Goal: Information Seeking & Learning: Learn about a topic

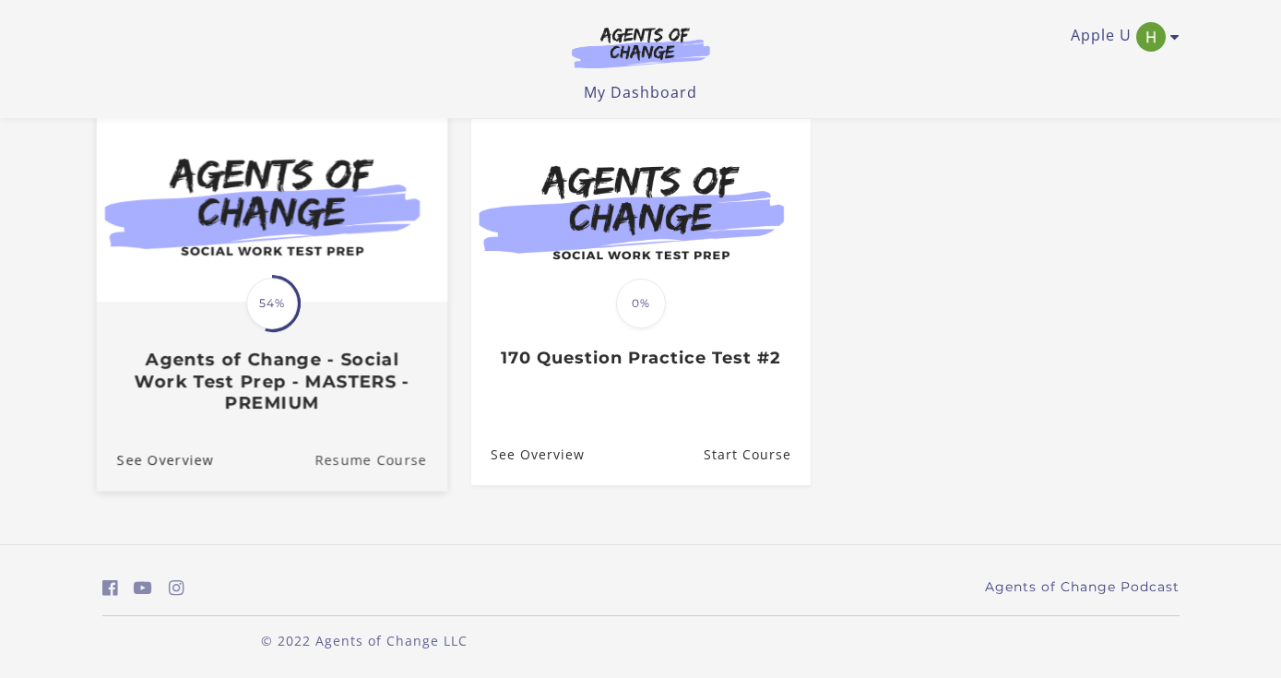
click at [365, 457] on link "Resume Course" at bounding box center [380, 460] width 133 height 62
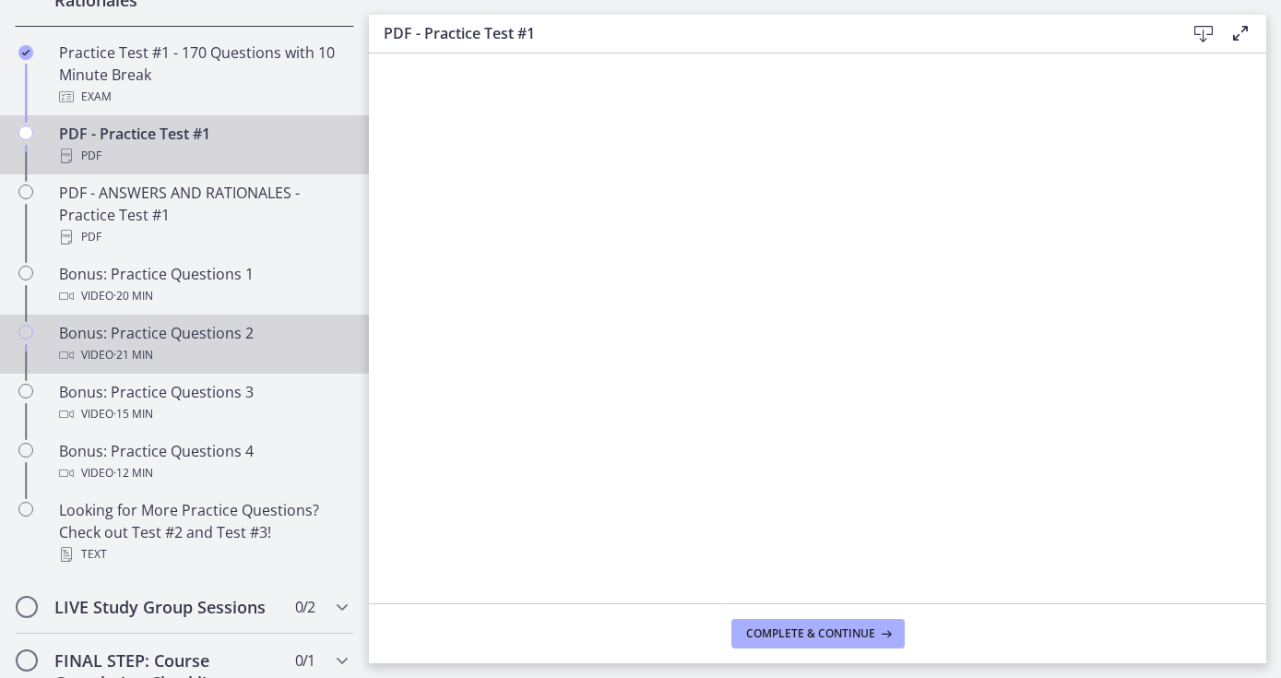
scroll to position [1005, 0]
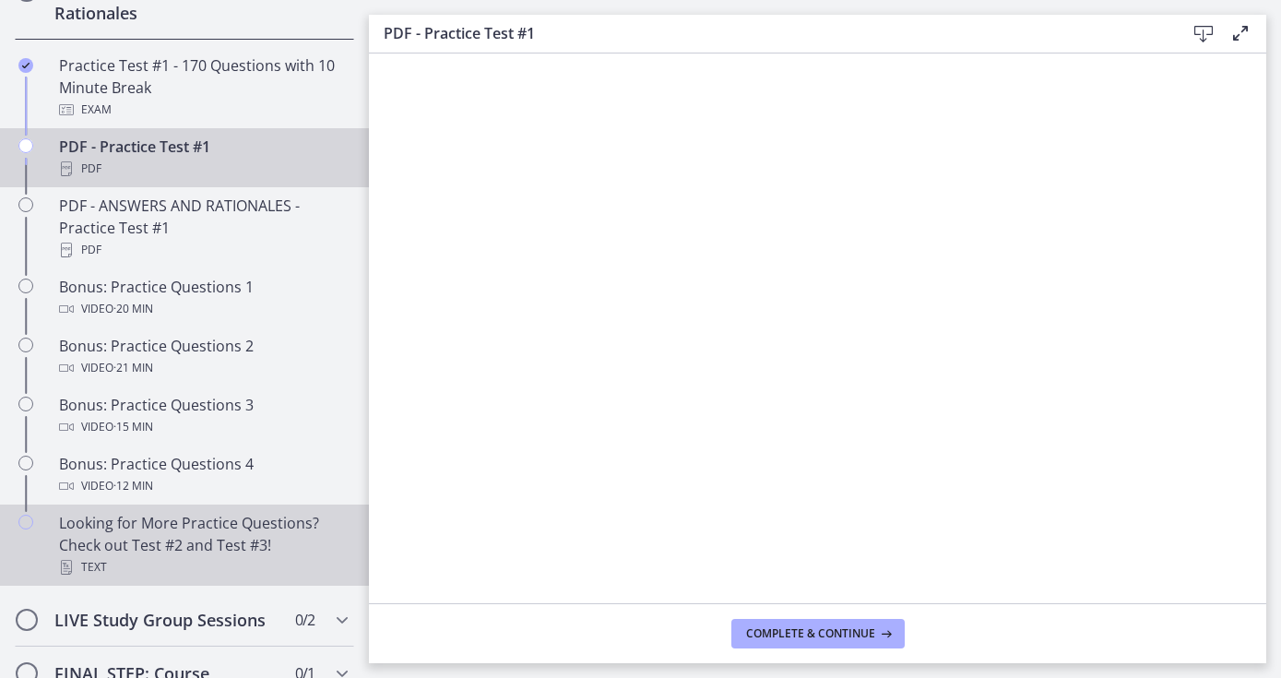
click at [220, 539] on div "Looking for More Practice Questions? Check out Test #2 and Test #3! Text" at bounding box center [203, 545] width 288 height 66
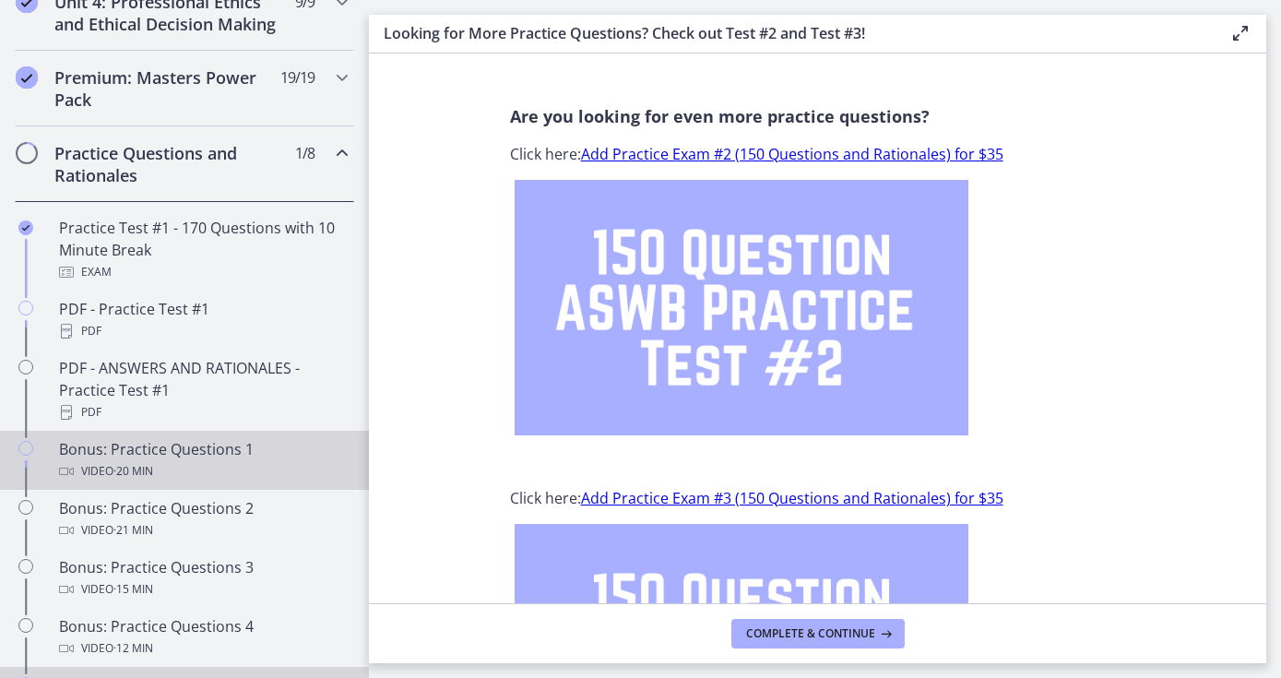
scroll to position [817, 0]
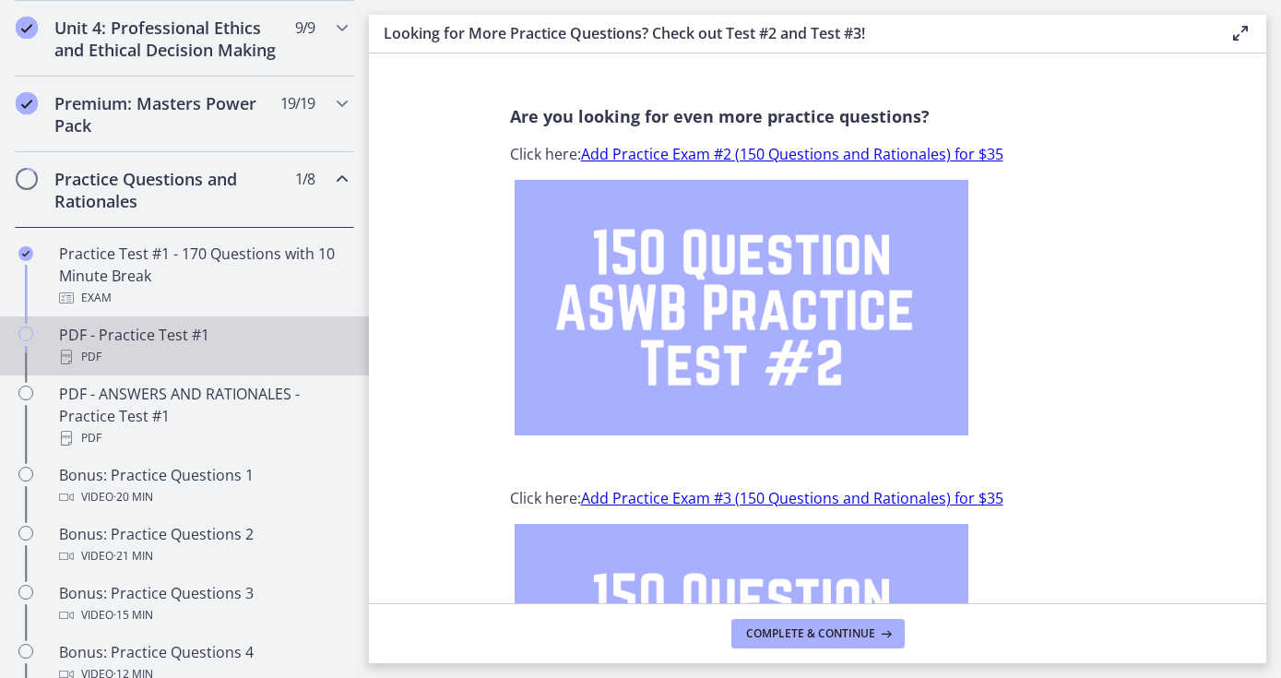
click at [233, 337] on div "PDF - Practice Test #1 PDF" at bounding box center [203, 346] width 288 height 44
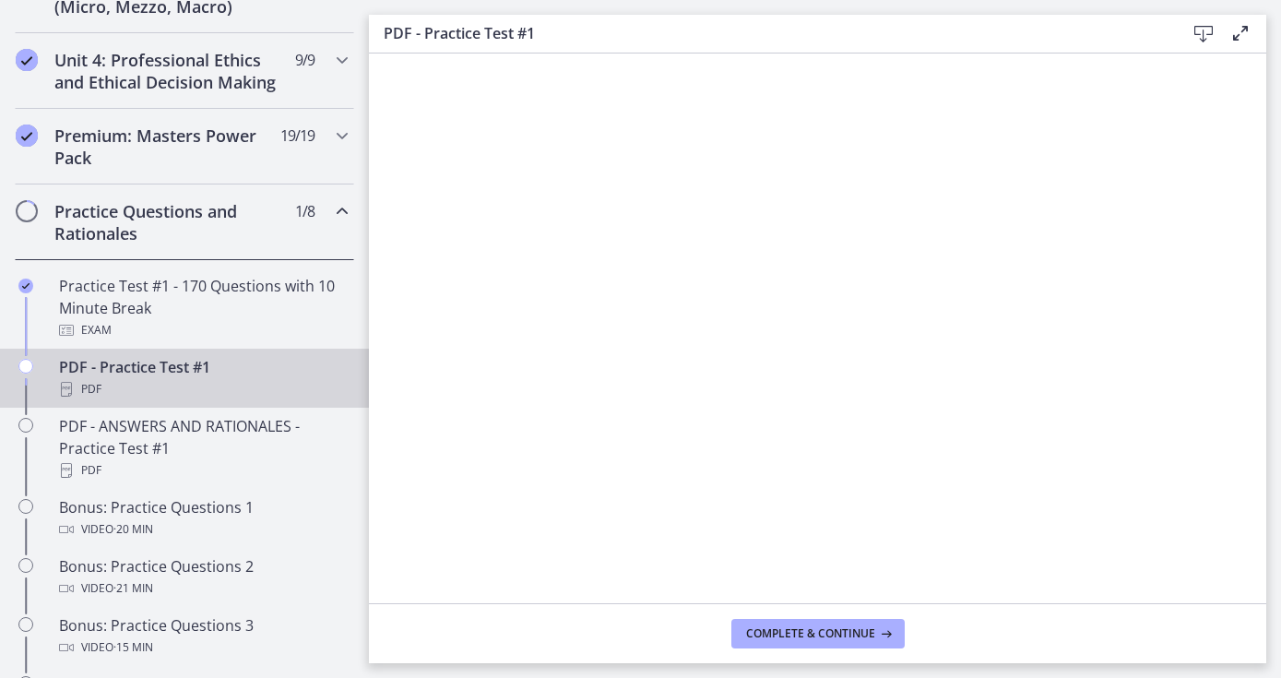
scroll to position [805, 0]
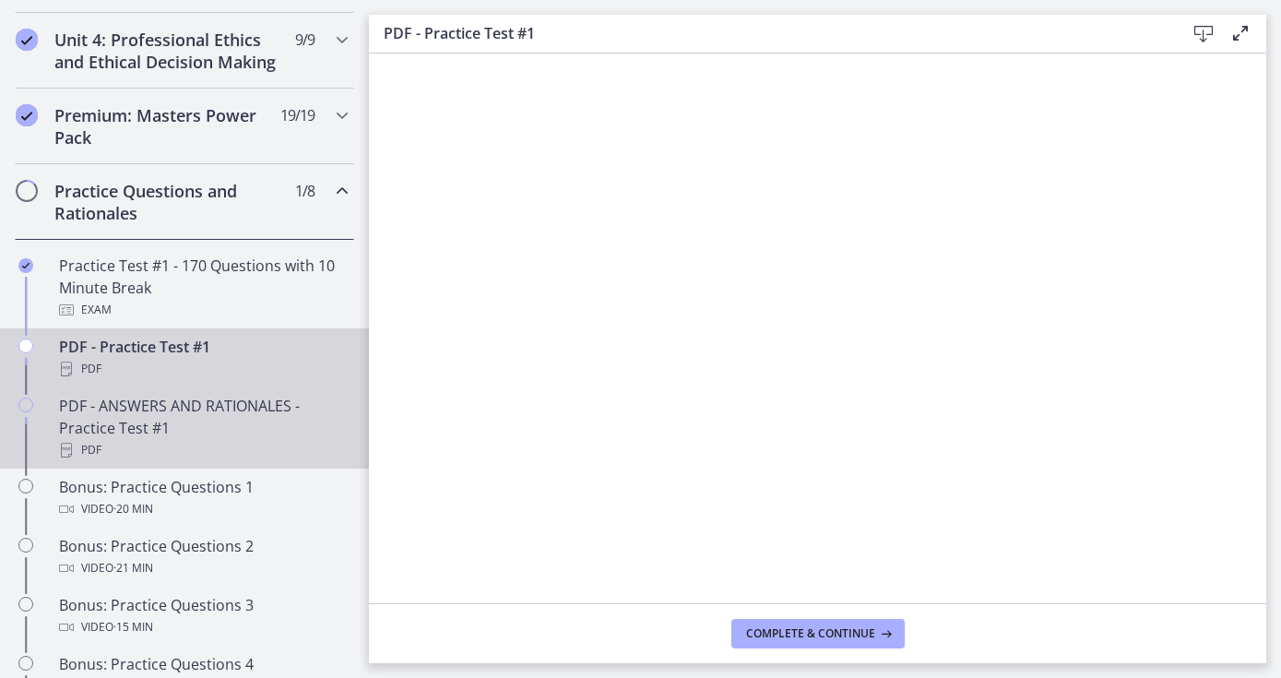
click at [178, 443] on div "PDF" at bounding box center [203, 450] width 288 height 22
click at [229, 412] on div "PDF - ANSWERS AND RATIONALES - Practice Test #1 PDF" at bounding box center [203, 428] width 288 height 66
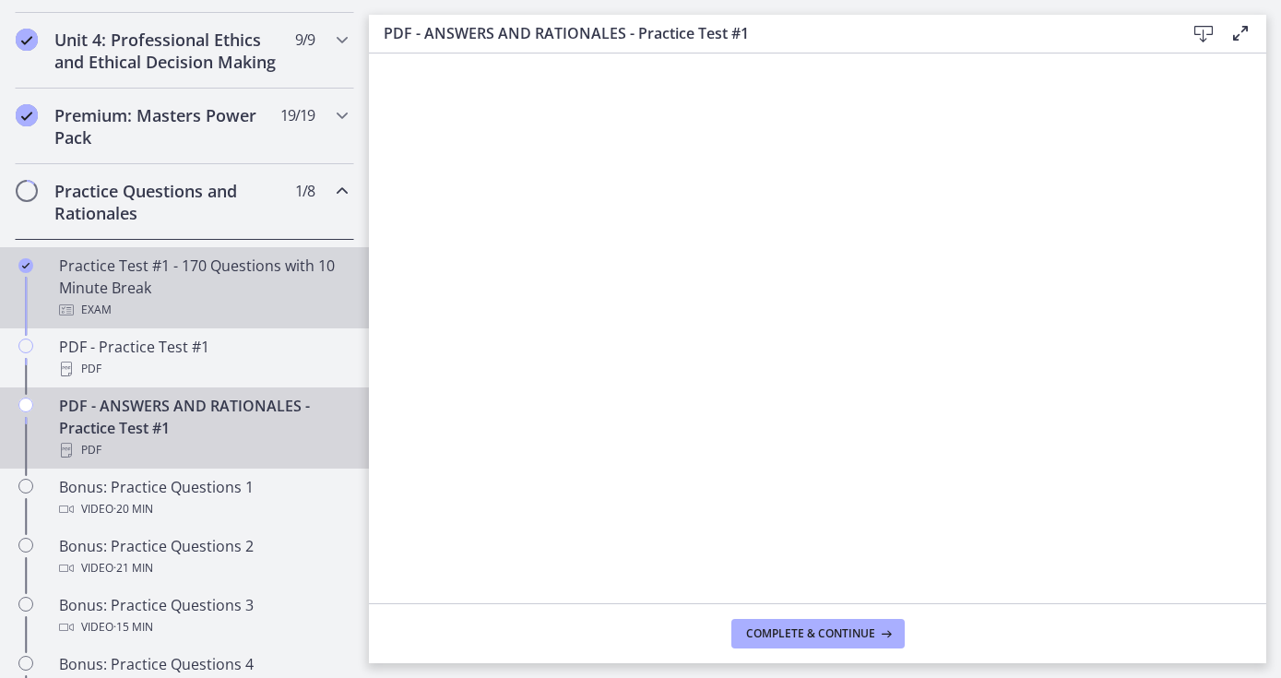
click at [254, 279] on div "Practice Test #1 - 170 Questions with 10 Minute Break Exam" at bounding box center [203, 287] width 288 height 66
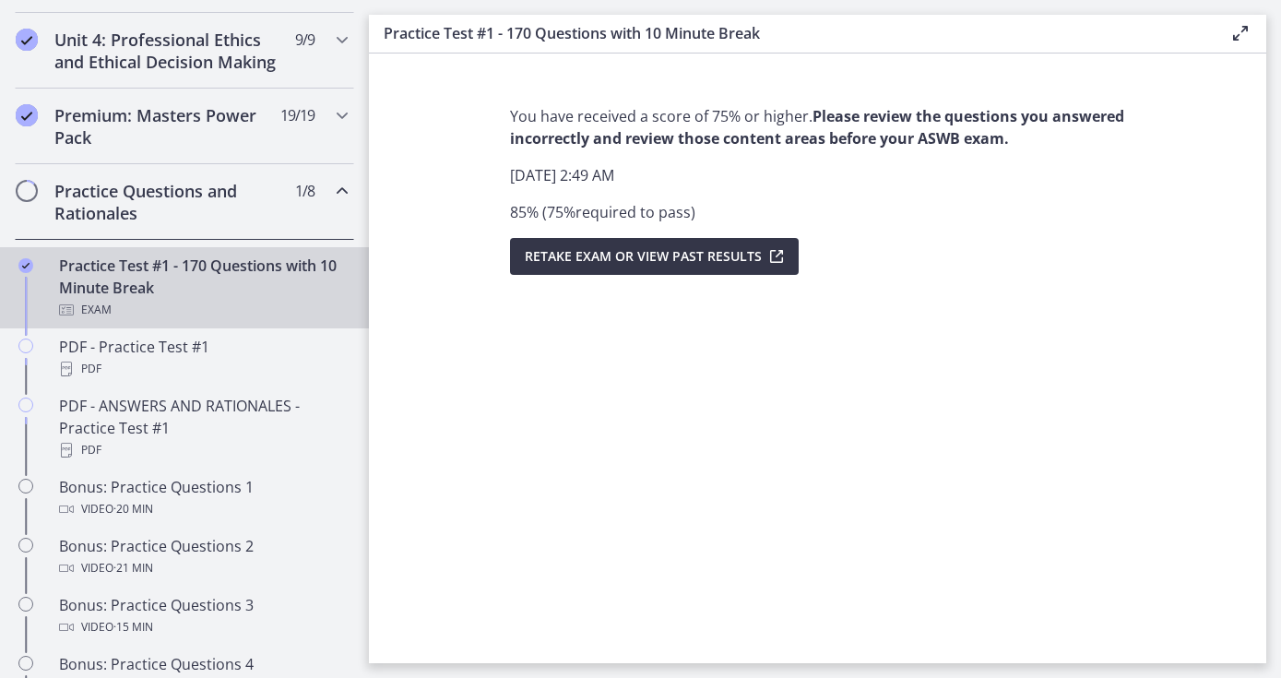
click at [702, 267] on button "Retake Exam OR View Past Results" at bounding box center [654, 256] width 289 height 37
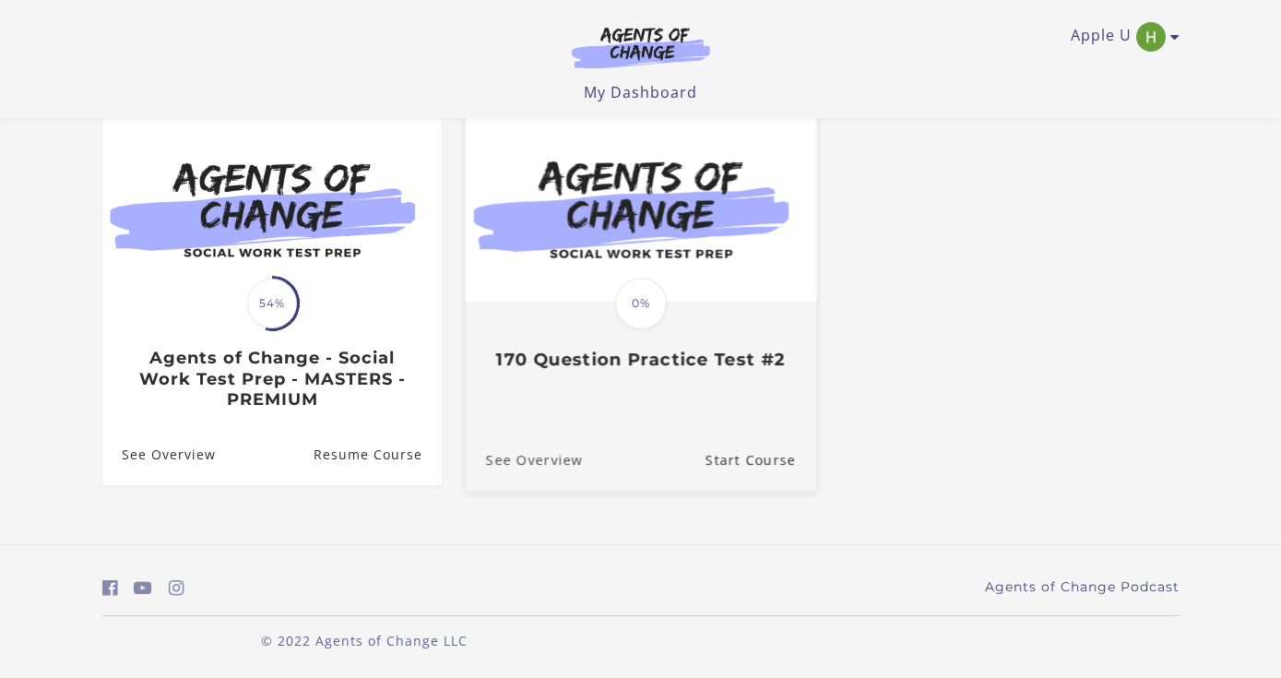
click at [503, 460] on link "See Overview" at bounding box center [523, 460] width 117 height 62
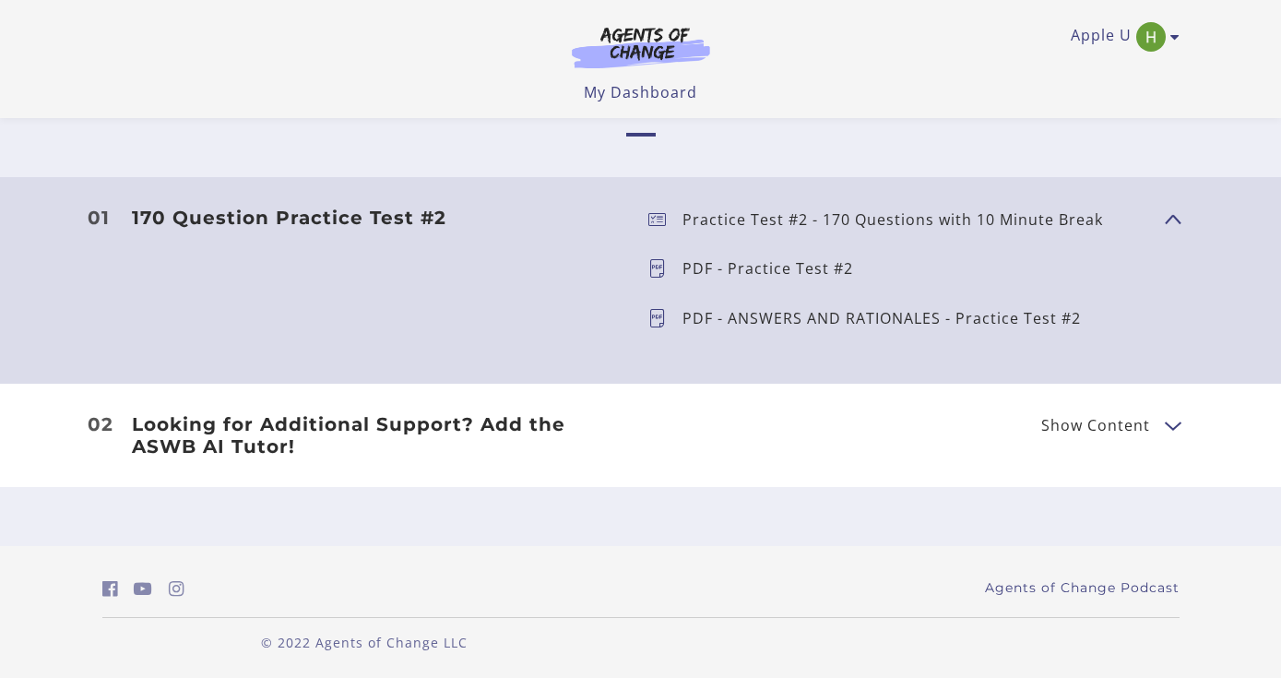
scroll to position [516, 0]
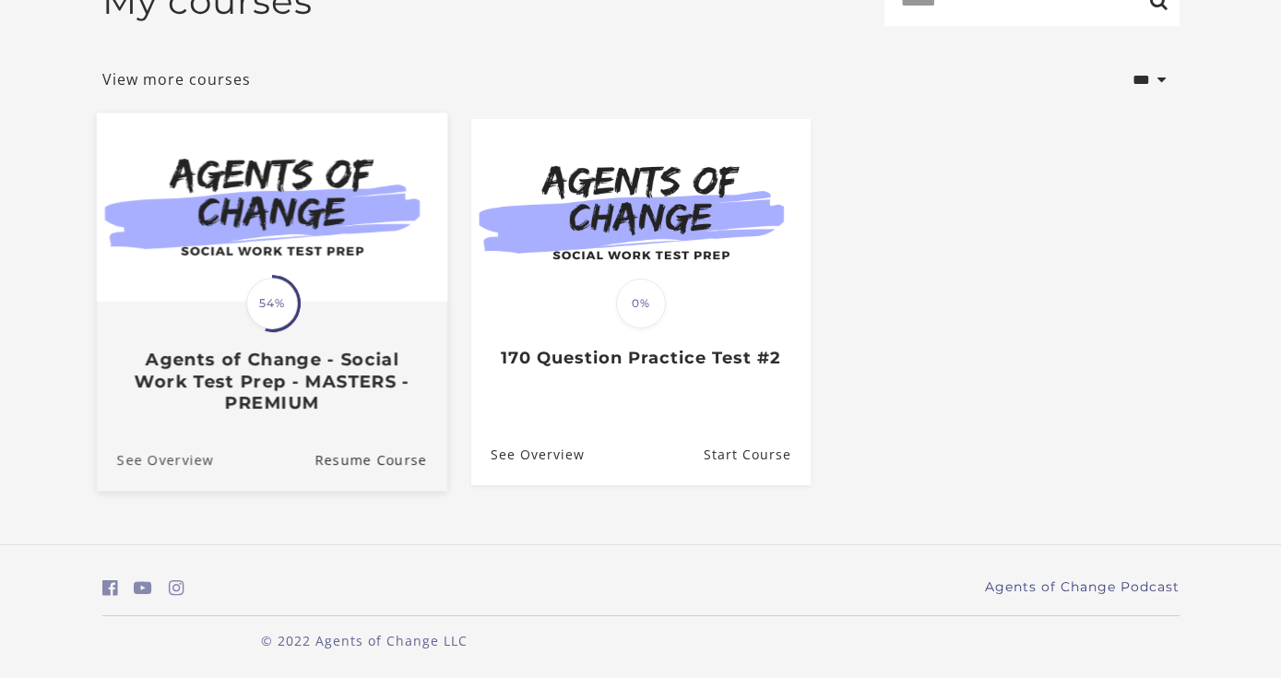
click at [183, 462] on link "See Overview" at bounding box center [154, 460] width 117 height 62
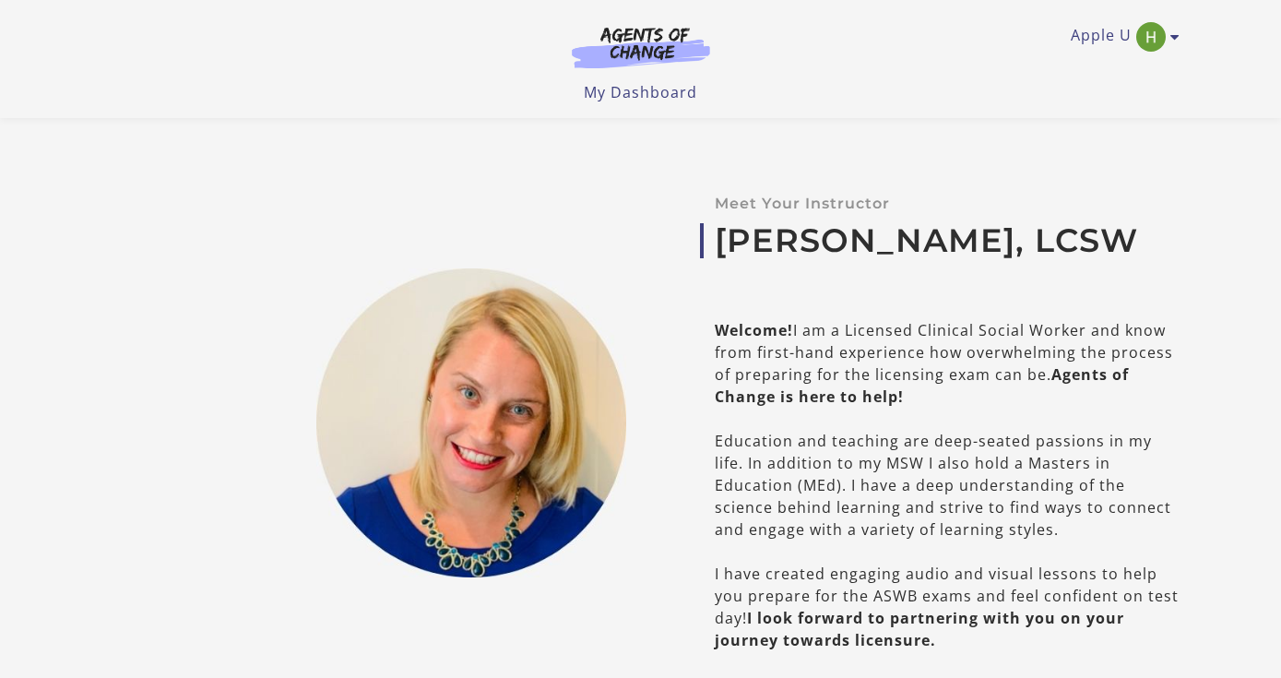
scroll to position [801, 0]
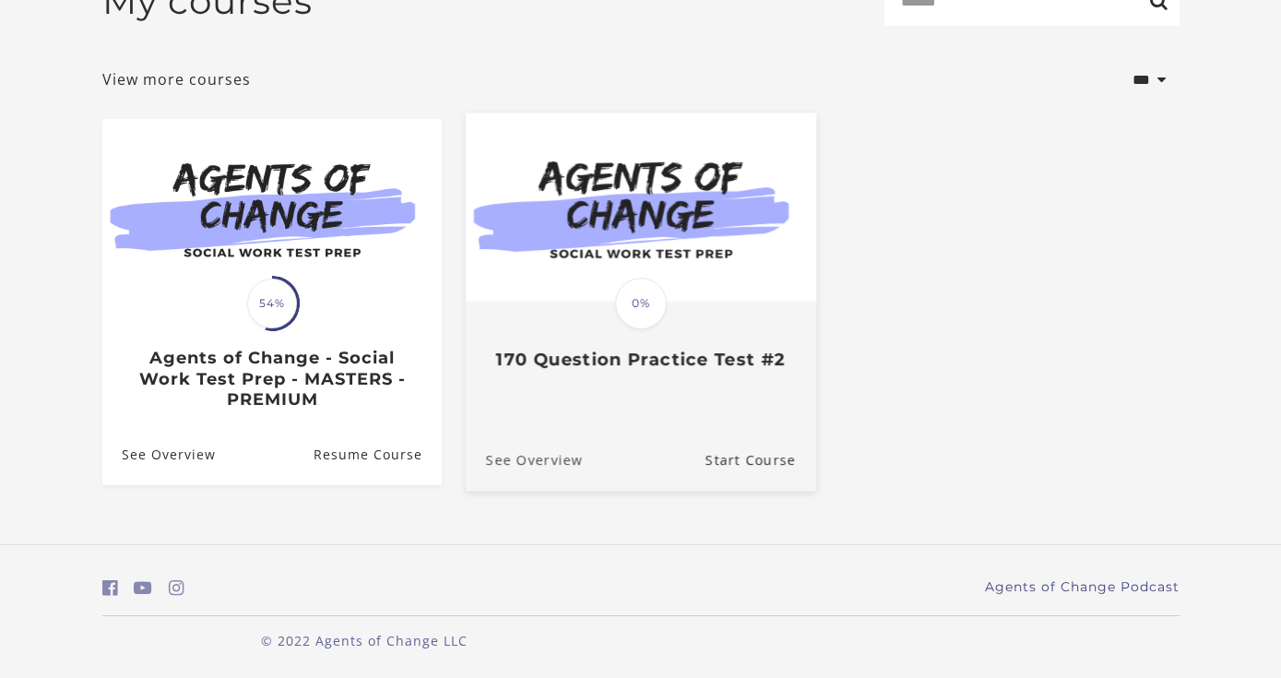
click at [538, 455] on link "See Overview" at bounding box center [523, 460] width 117 height 62
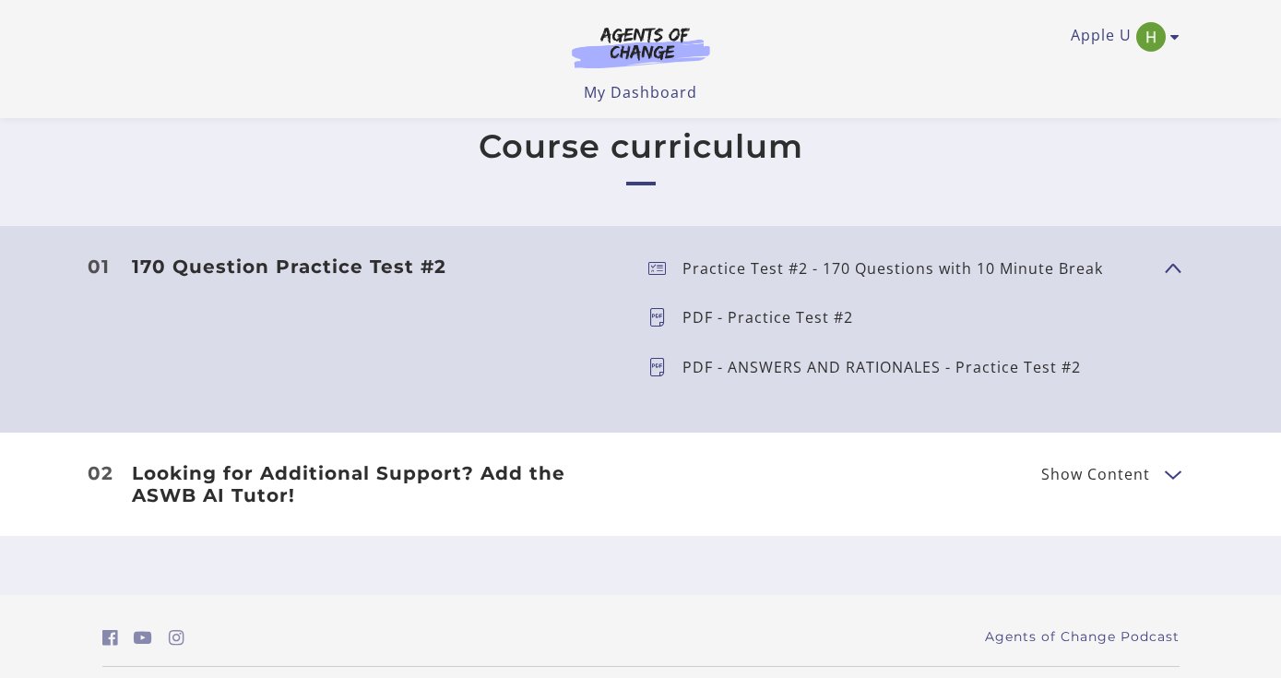
scroll to position [497, 0]
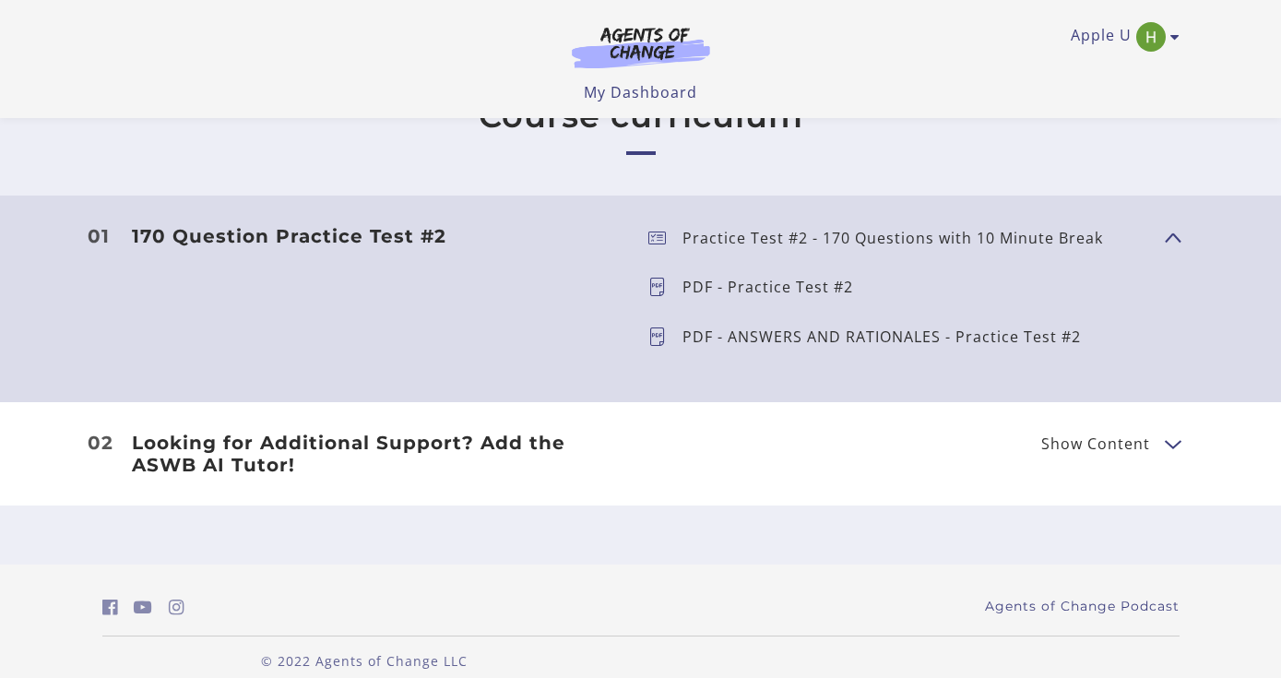
click at [1137, 448] on span "Show Content" at bounding box center [1095, 443] width 109 height 15
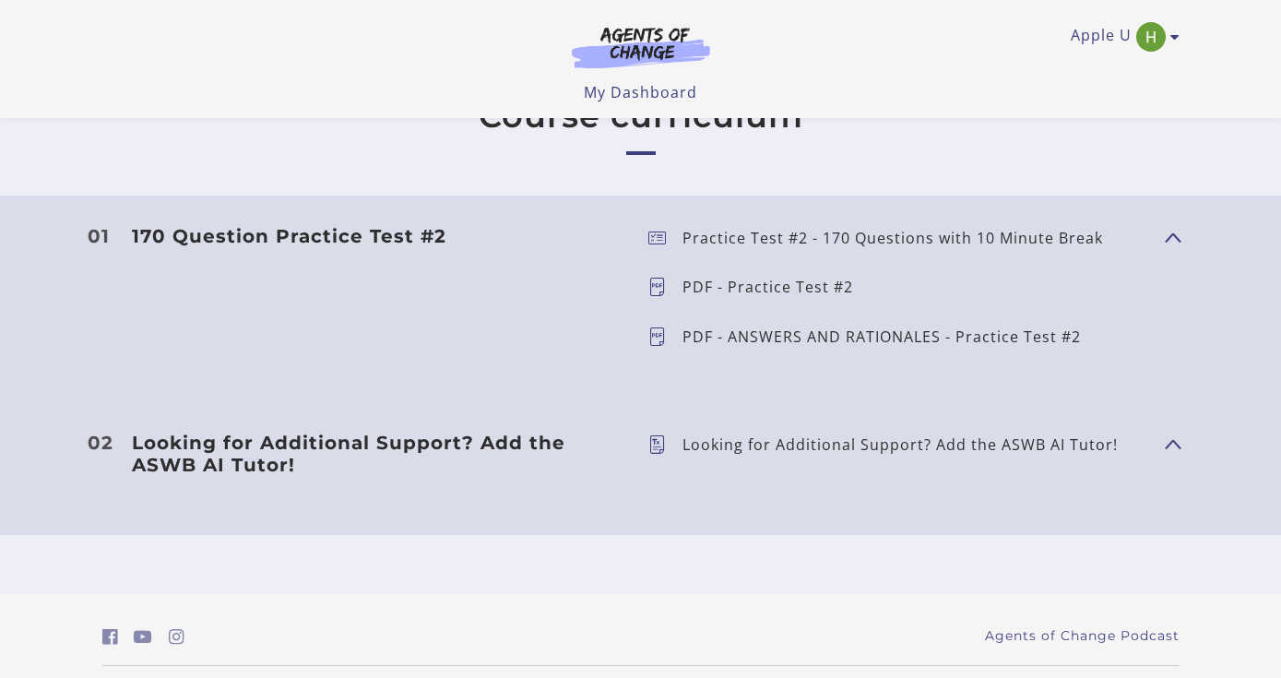
click at [378, 234] on h3 "170 Question Practice Test #2" at bounding box center [375, 236] width 487 height 22
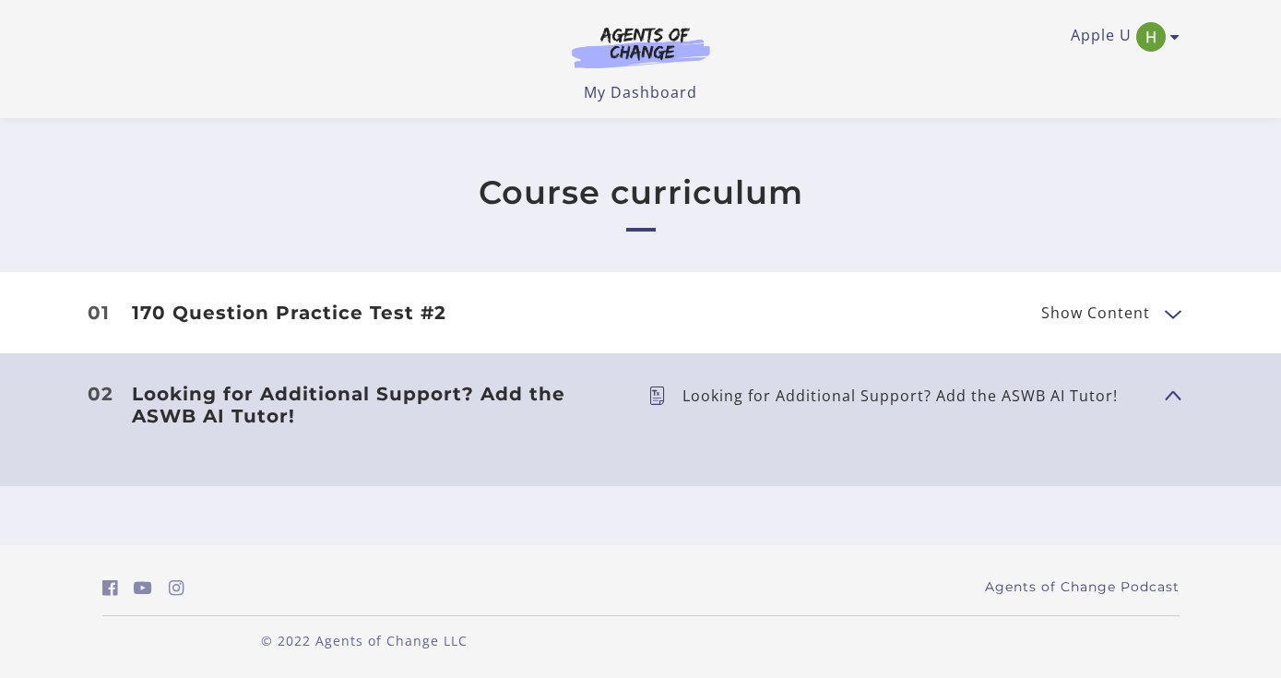
scroll to position [0, 0]
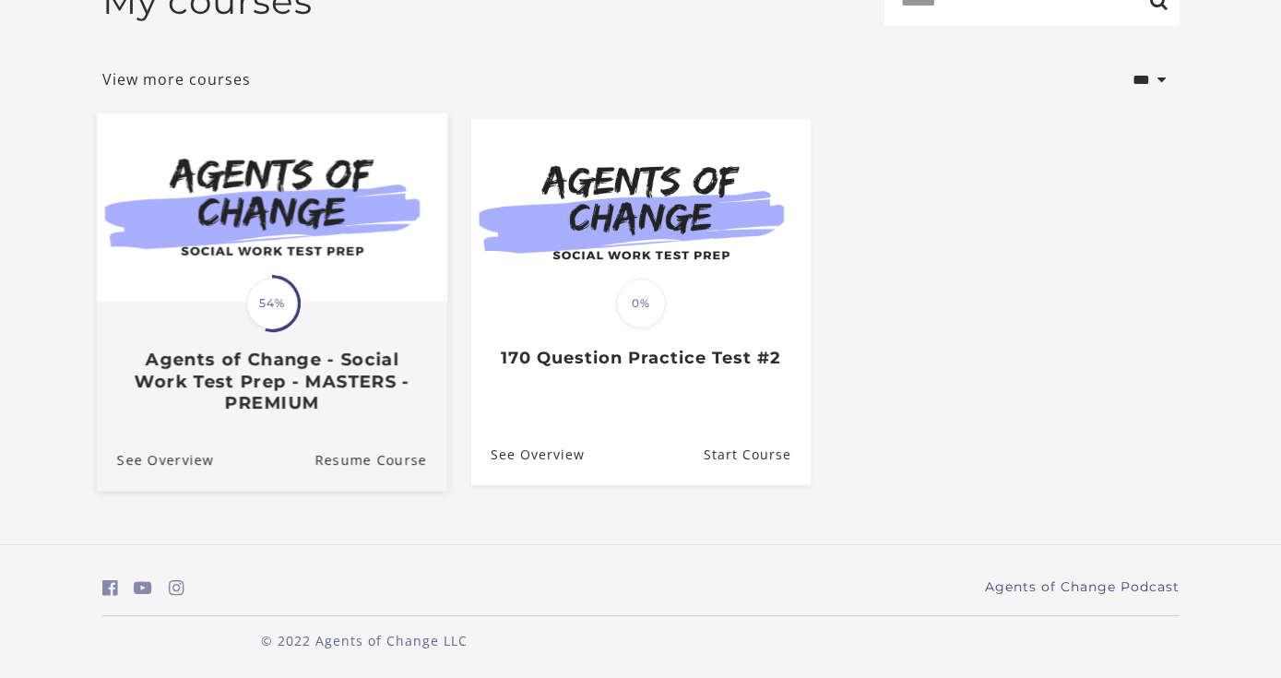
click at [323, 305] on div "Translation missing: en.liquid.partials.dashboard_course_card.progress_descript…" at bounding box center [271, 358] width 350 height 110
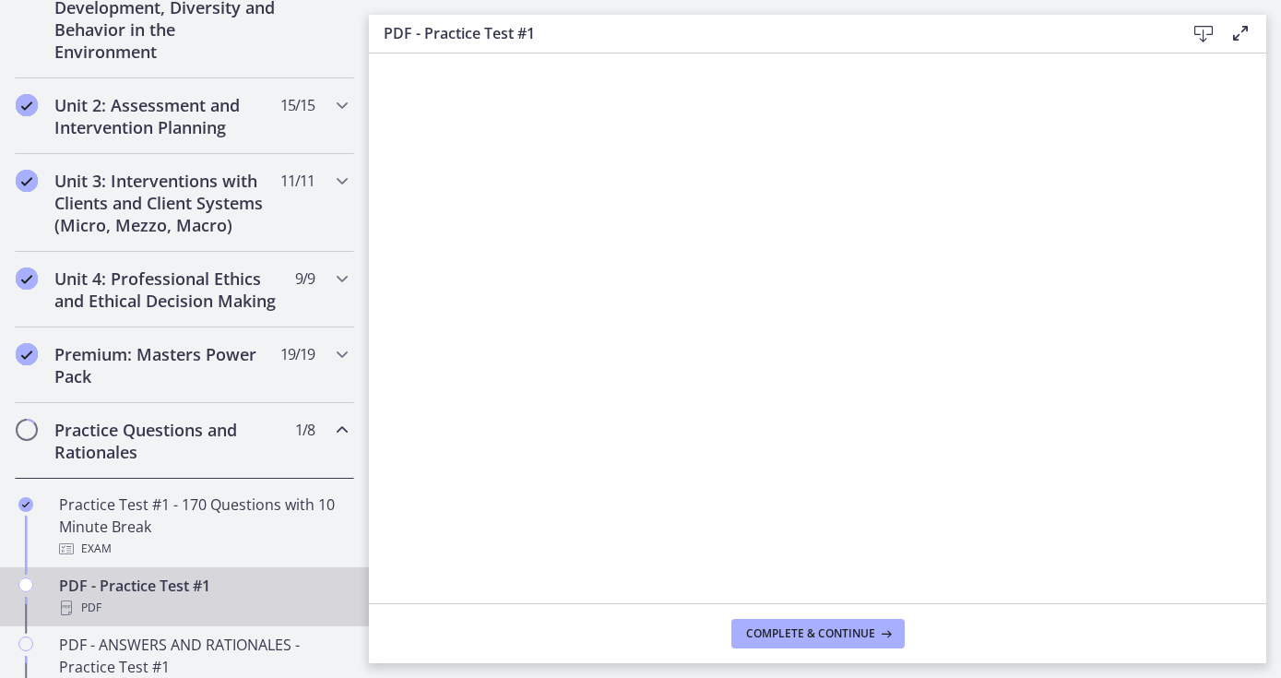
scroll to position [562, 0]
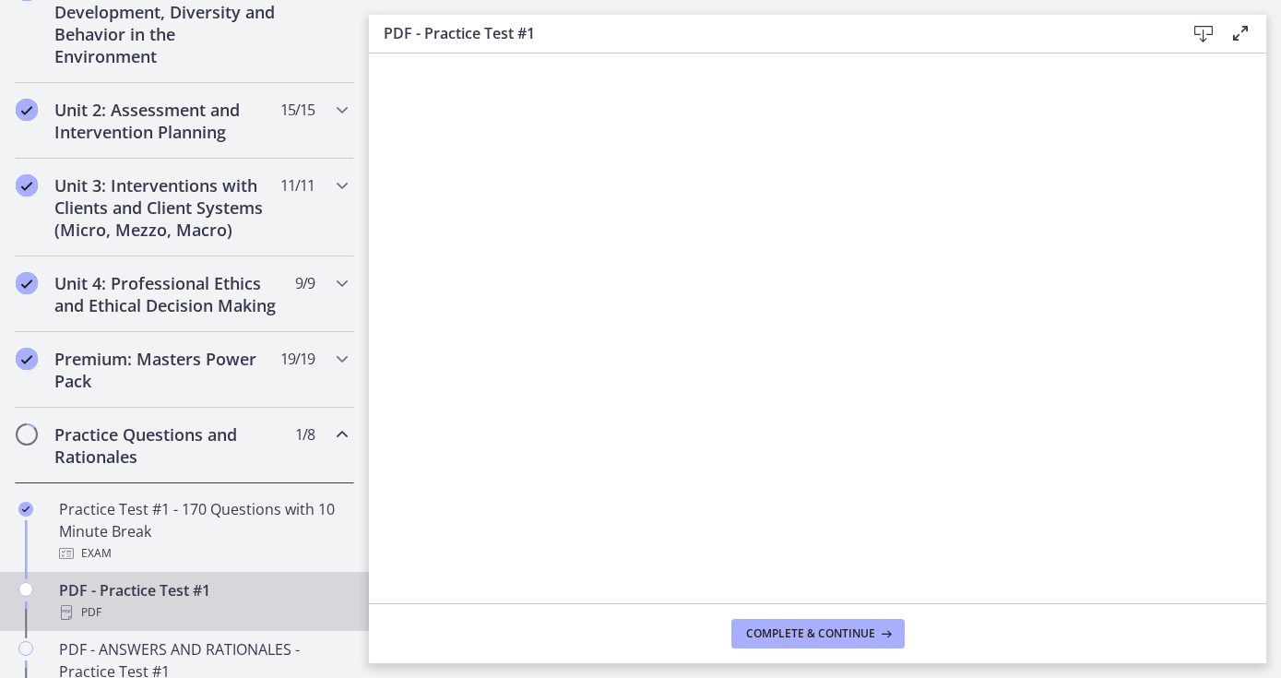
click at [177, 450] on h2 "Practice Questions and Rationales" at bounding box center [166, 445] width 225 height 44
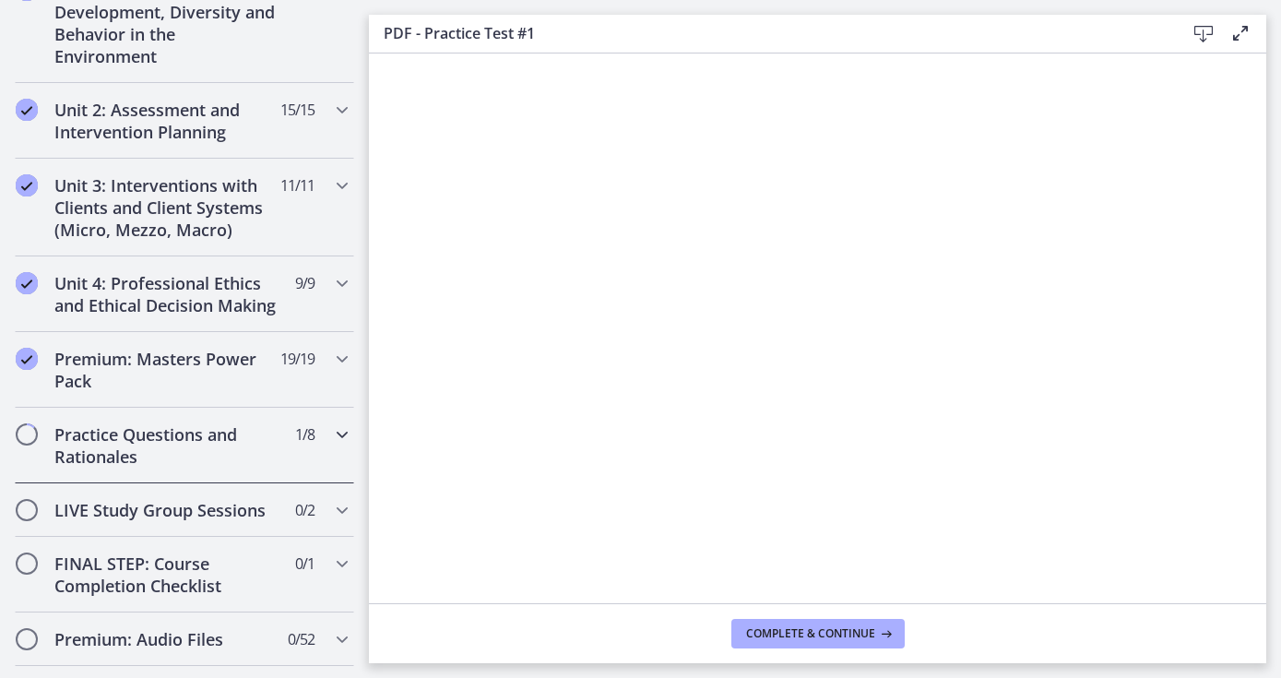
click at [177, 450] on h2 "Practice Questions and Rationales" at bounding box center [166, 445] width 225 height 44
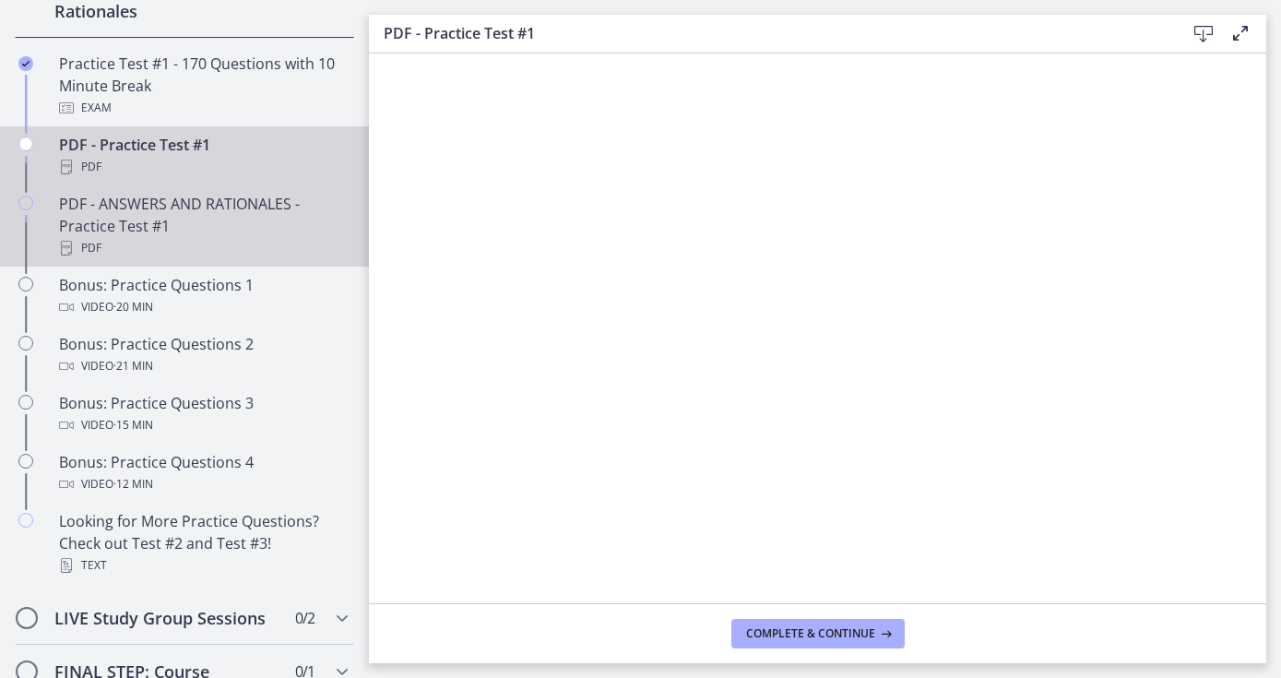
scroll to position [1004, 0]
click at [234, 230] on div "PDF - ANSWERS AND RATIONALES - Practice Test #1 PDF" at bounding box center [203, 228] width 288 height 66
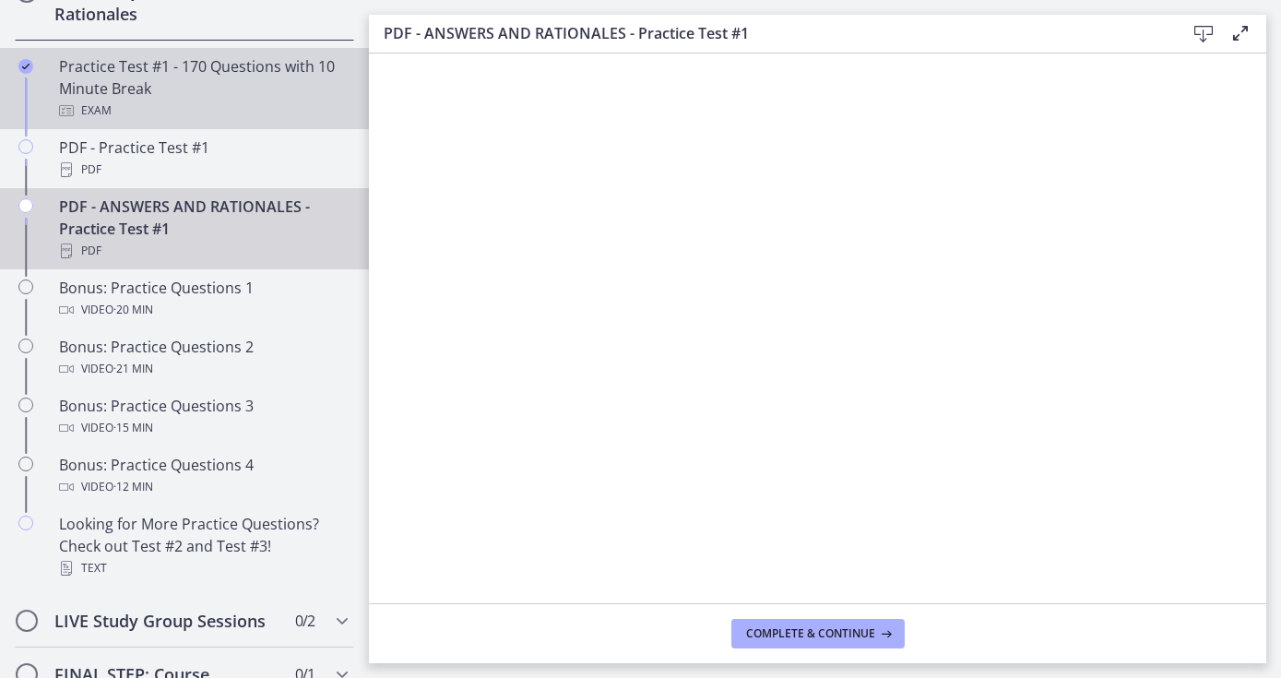
click at [160, 100] on div "Exam" at bounding box center [203, 111] width 288 height 22
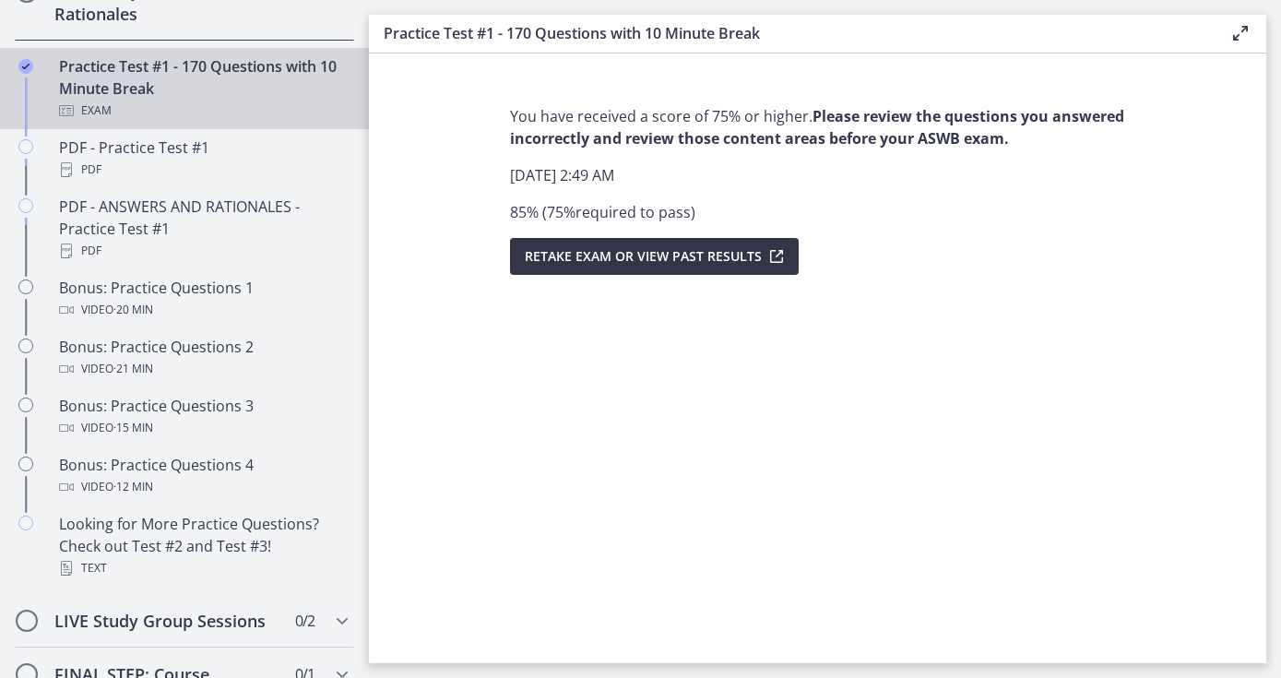
click at [680, 265] on span "Retake Exam OR View Past Results" at bounding box center [643, 256] width 237 height 22
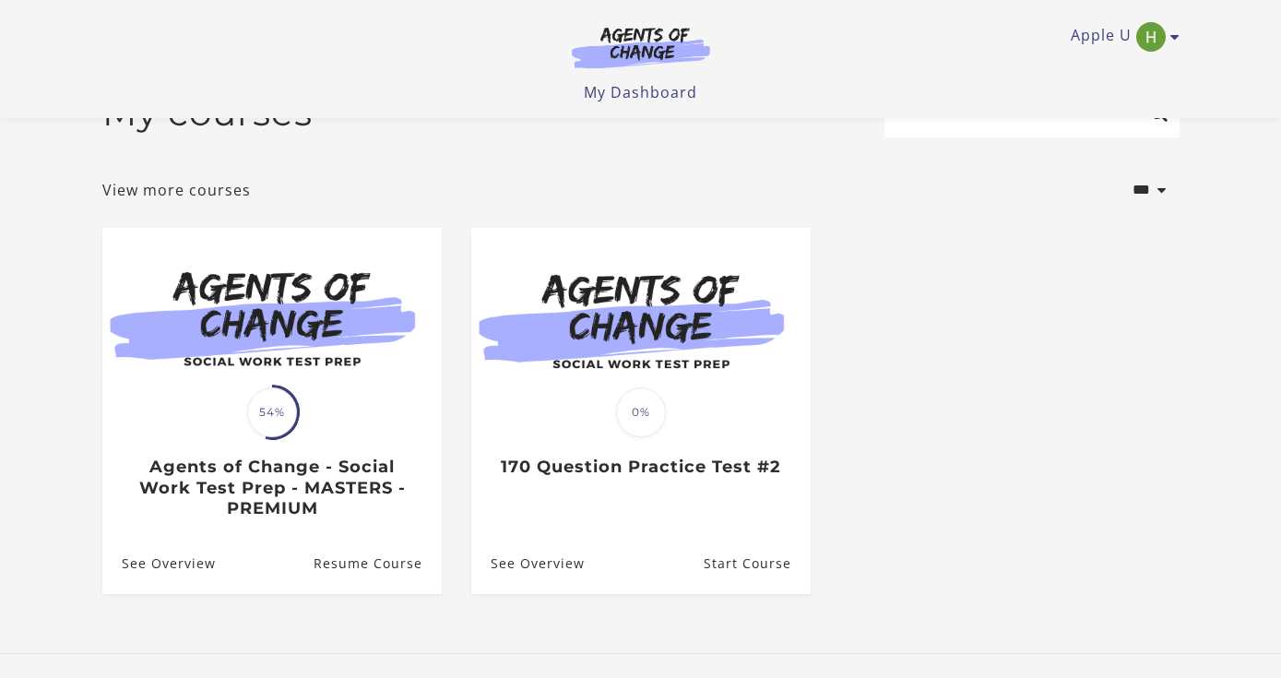
scroll to position [168, 0]
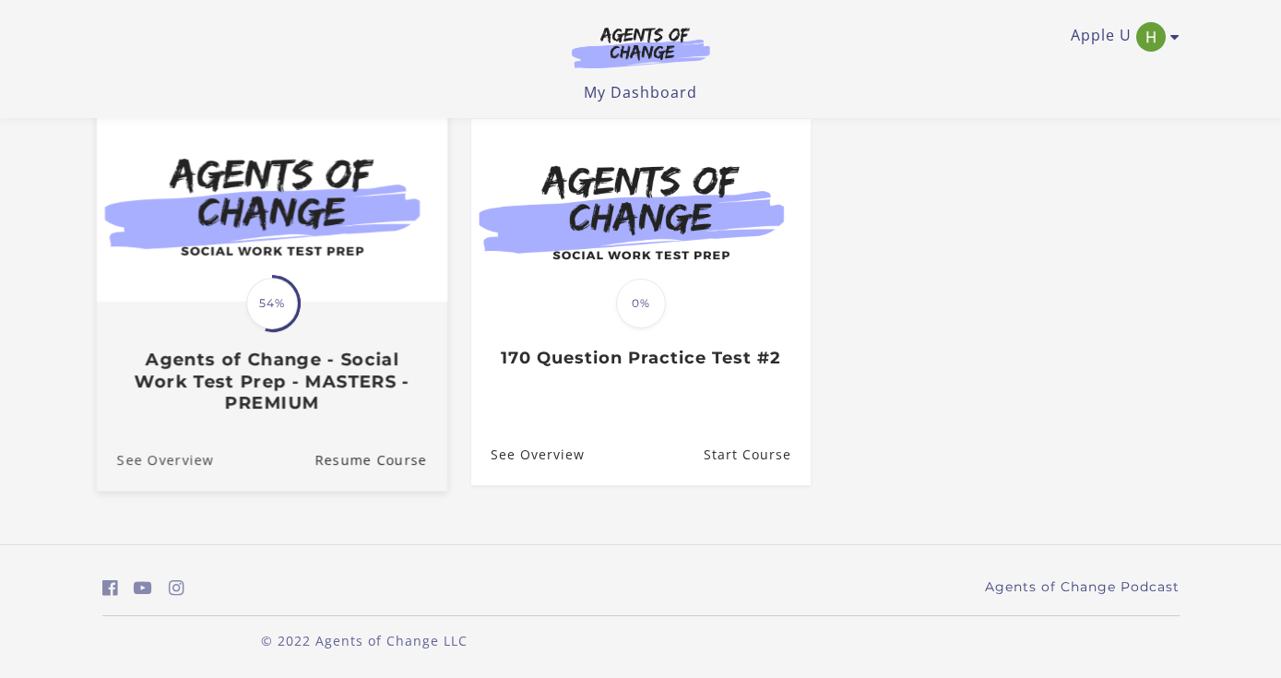
click at [180, 459] on link "See Overview" at bounding box center [154, 460] width 117 height 62
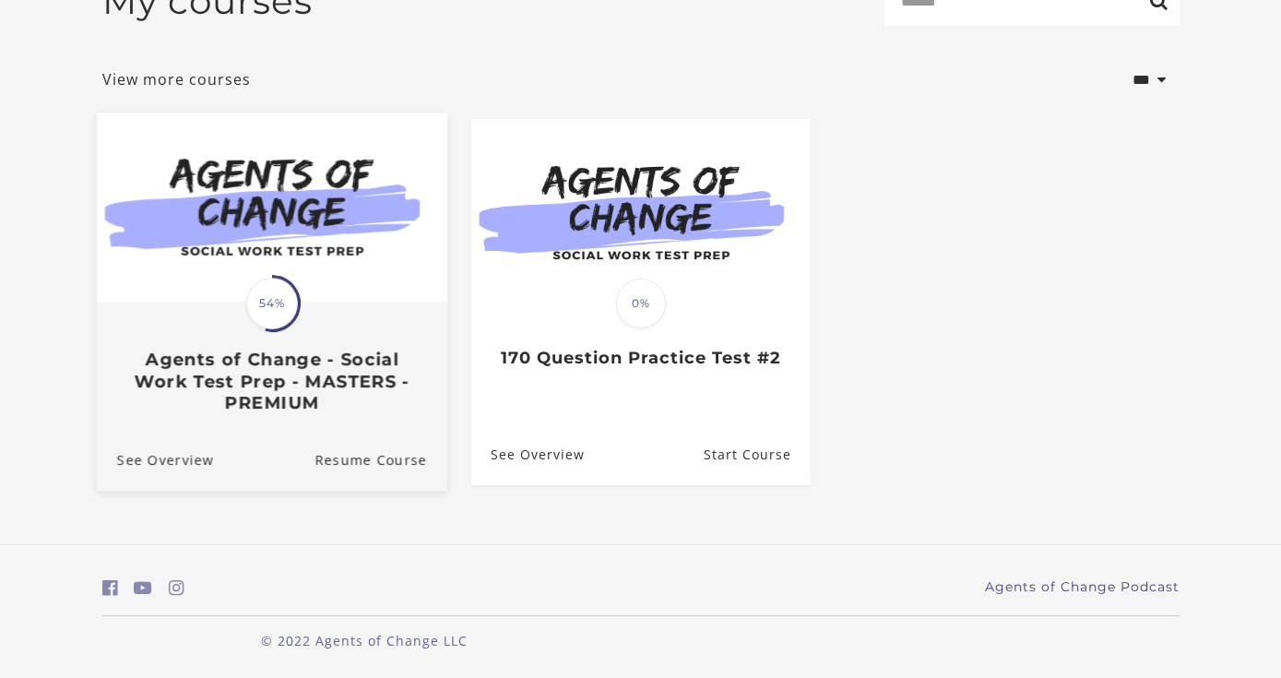
click at [330, 315] on div "Translation missing: en.liquid.partials.dashboard_course_card.progress_descript…" at bounding box center [271, 358] width 350 height 110
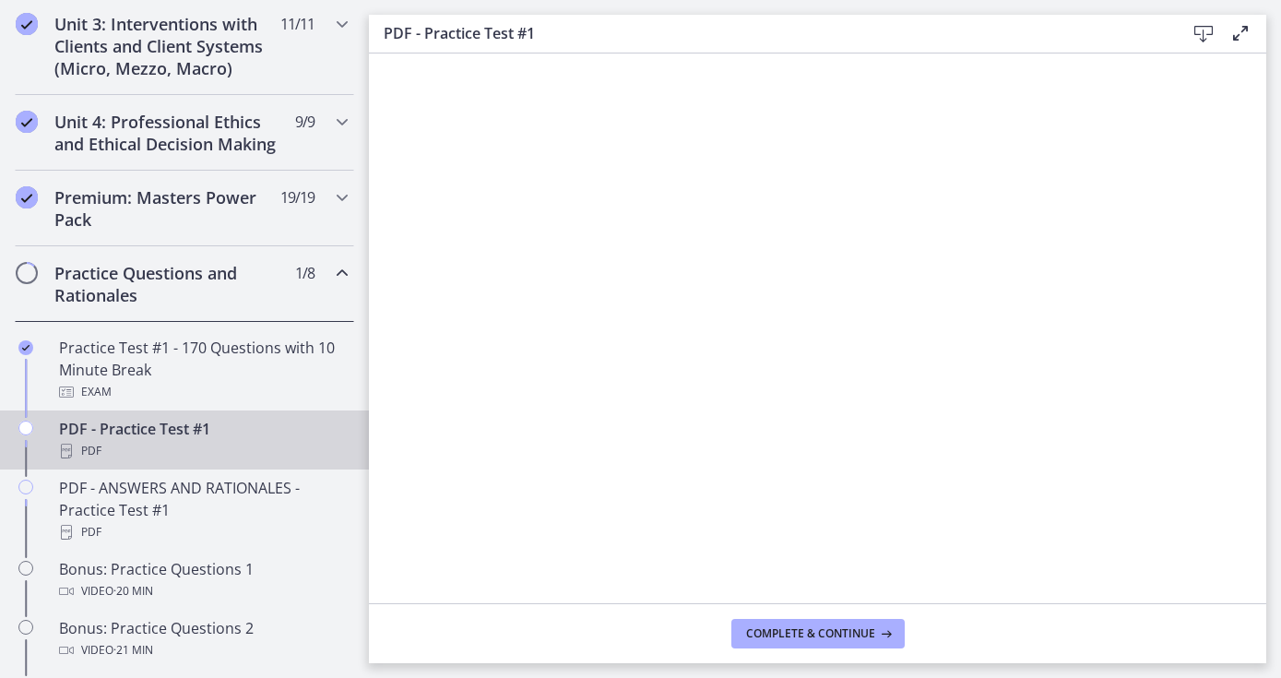
scroll to position [725, 0]
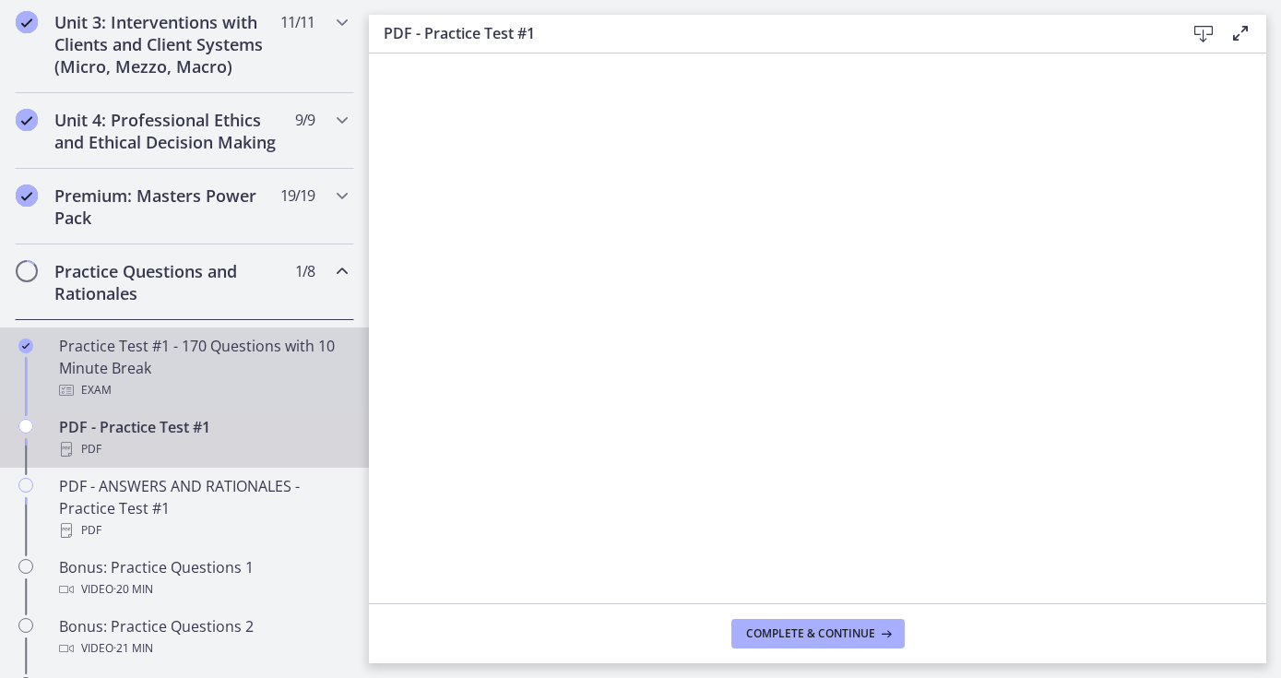
click at [195, 380] on div "Exam" at bounding box center [203, 390] width 288 height 22
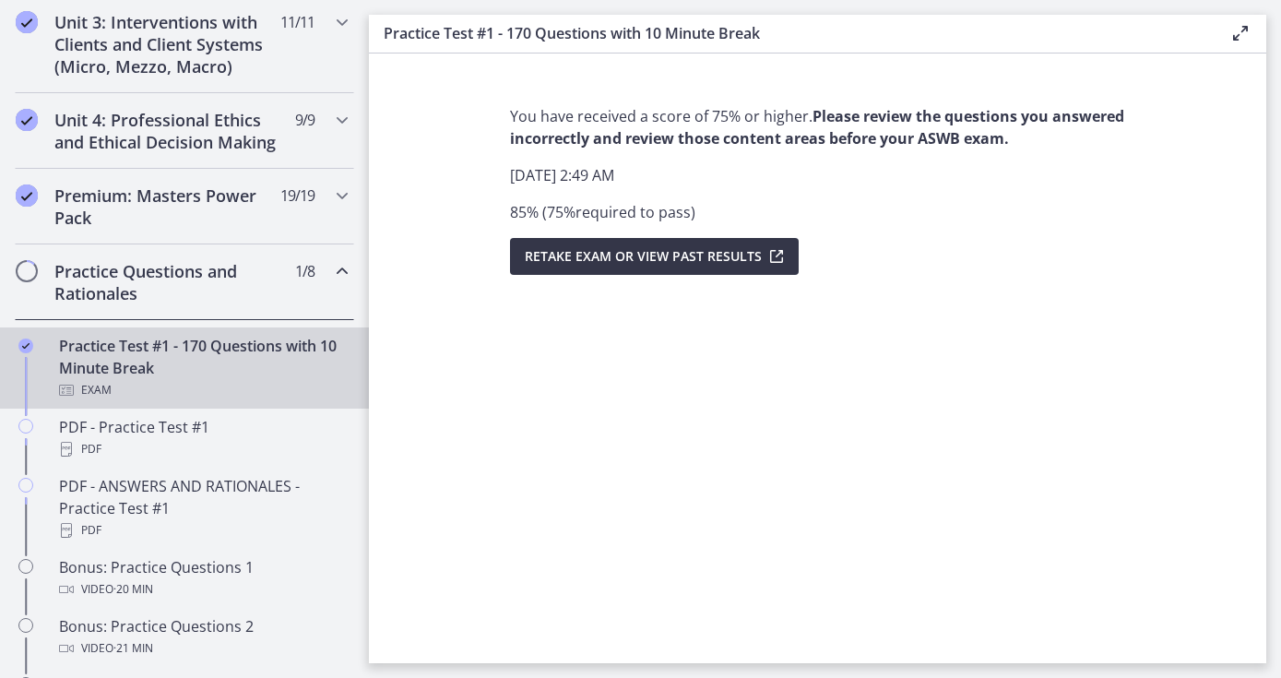
click at [774, 251] on icon "submit" at bounding box center [775, 256] width 26 height 22
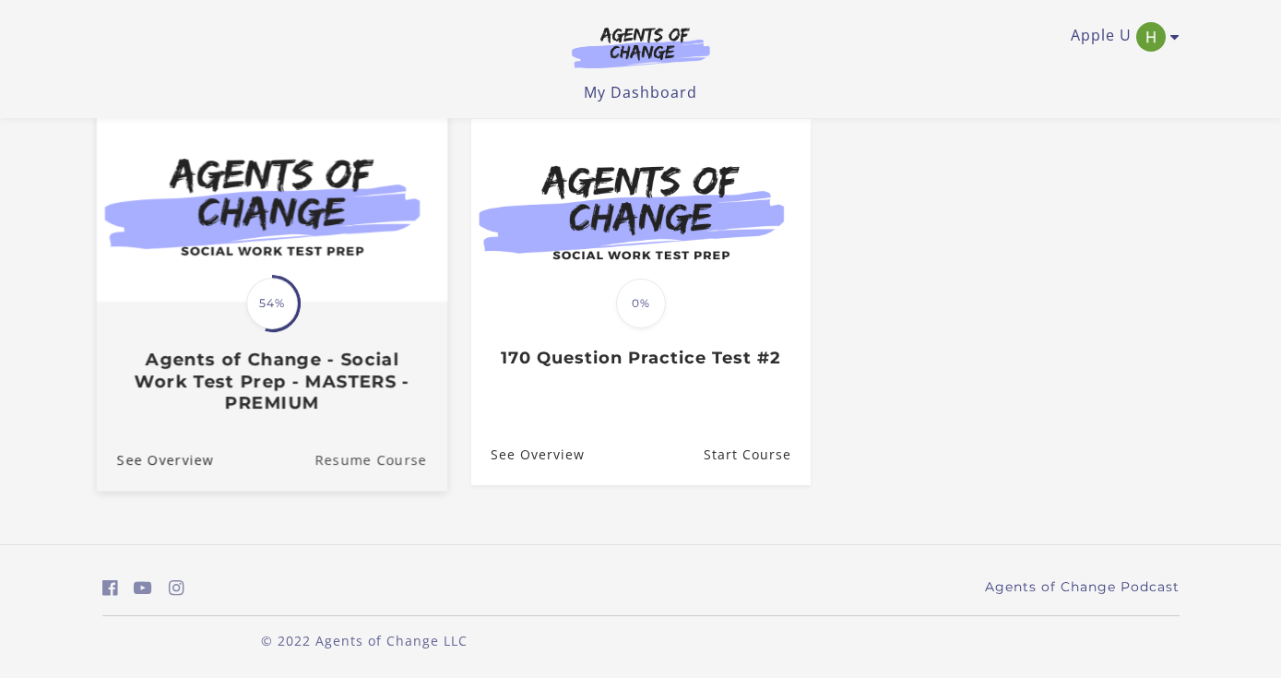
click at [334, 459] on link "Resume Course" at bounding box center [380, 460] width 133 height 62
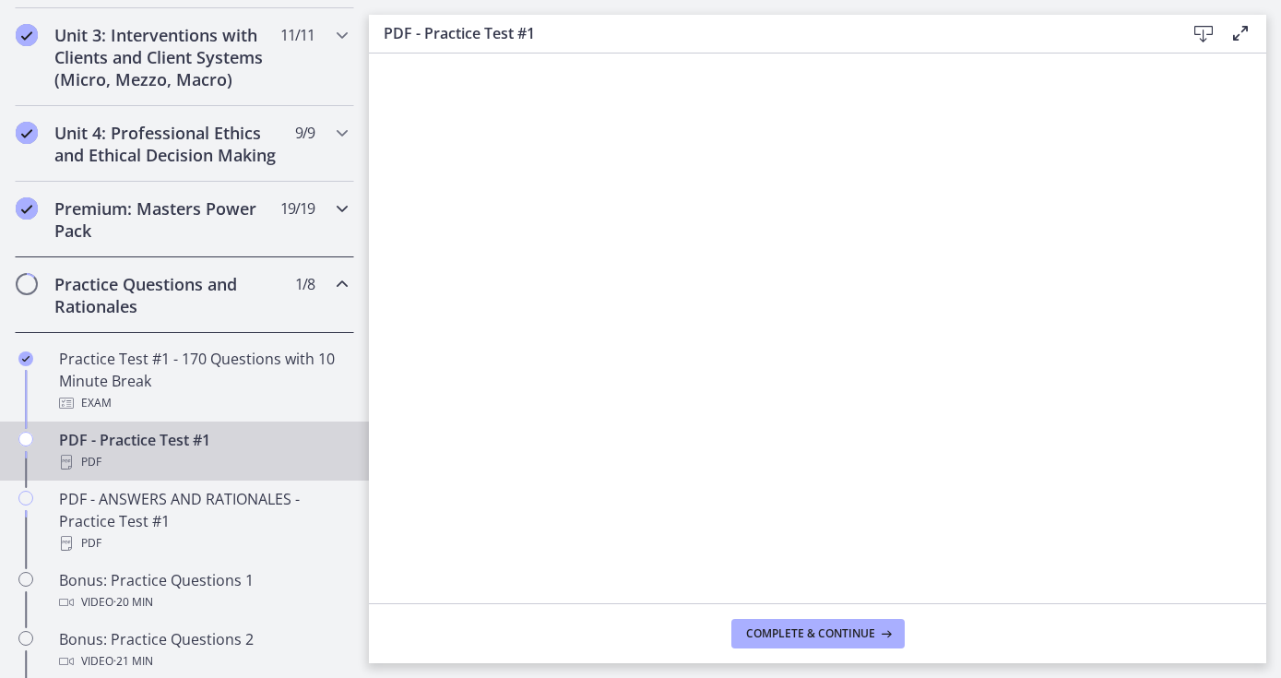
scroll to position [711, 0]
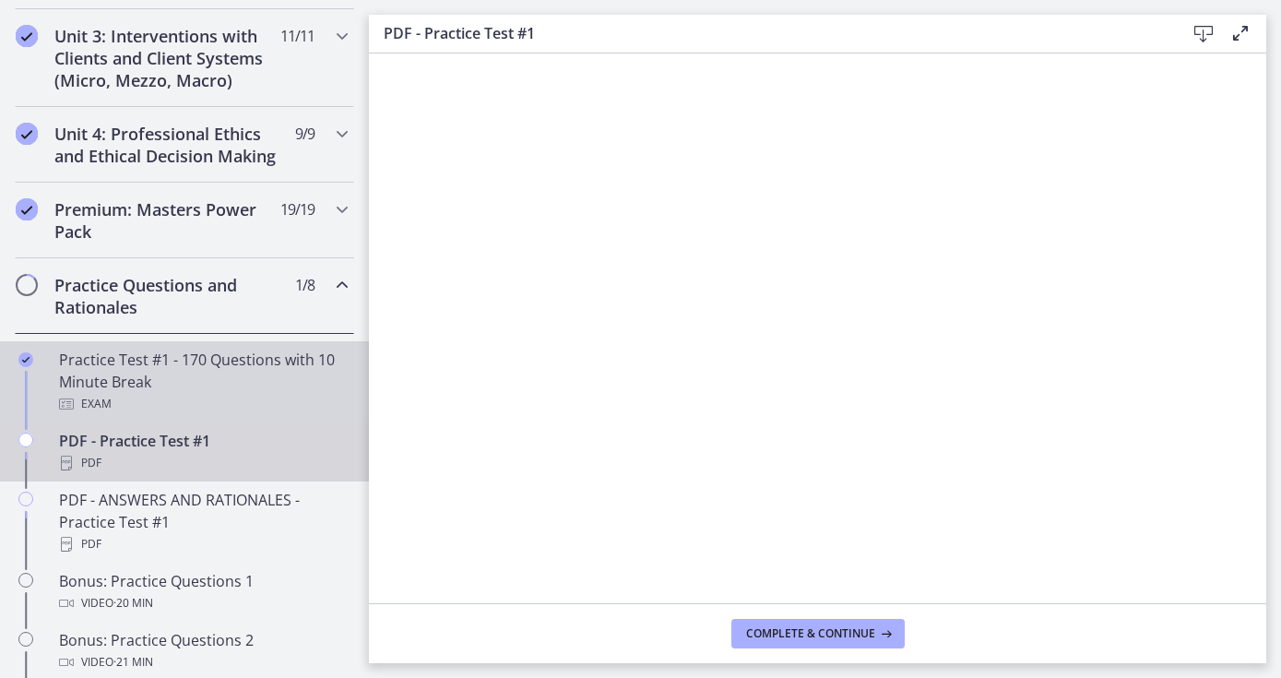
click at [201, 370] on div "Practice Test #1 - 170 Questions with 10 Minute Break Exam" at bounding box center [203, 382] width 288 height 66
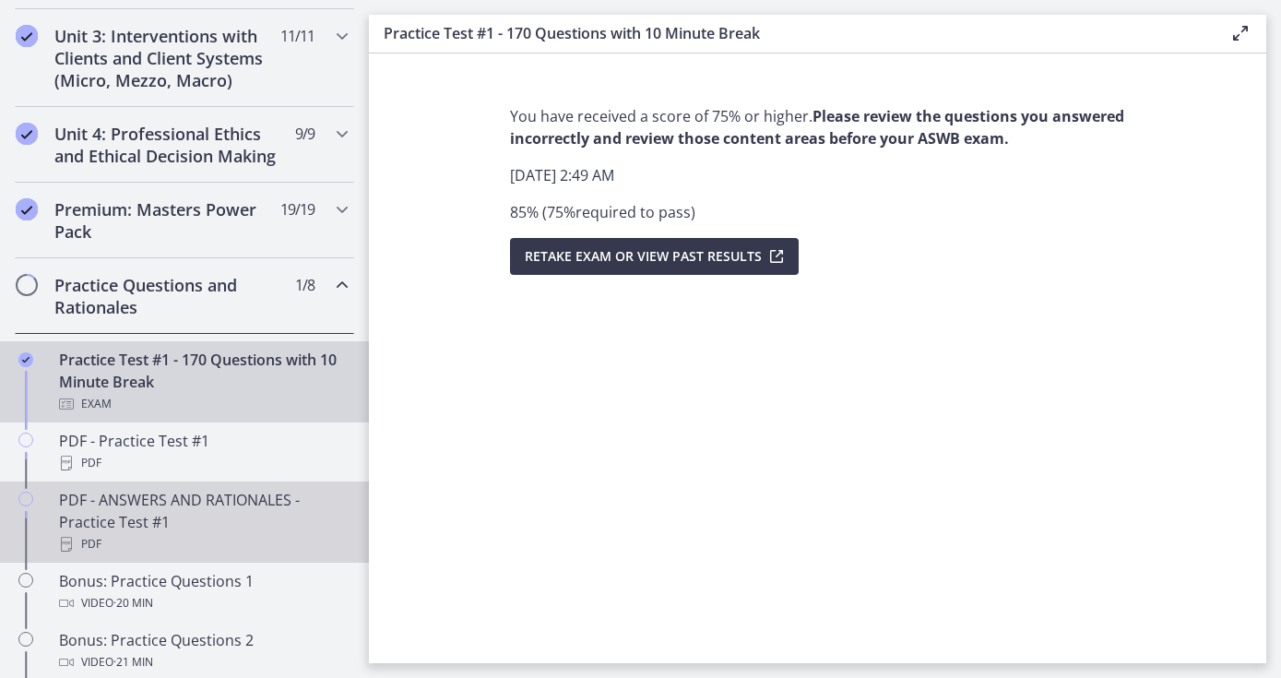
click at [136, 512] on div "PDF - ANSWERS AND RATIONALES - Practice Test #1 PDF" at bounding box center [203, 522] width 288 height 66
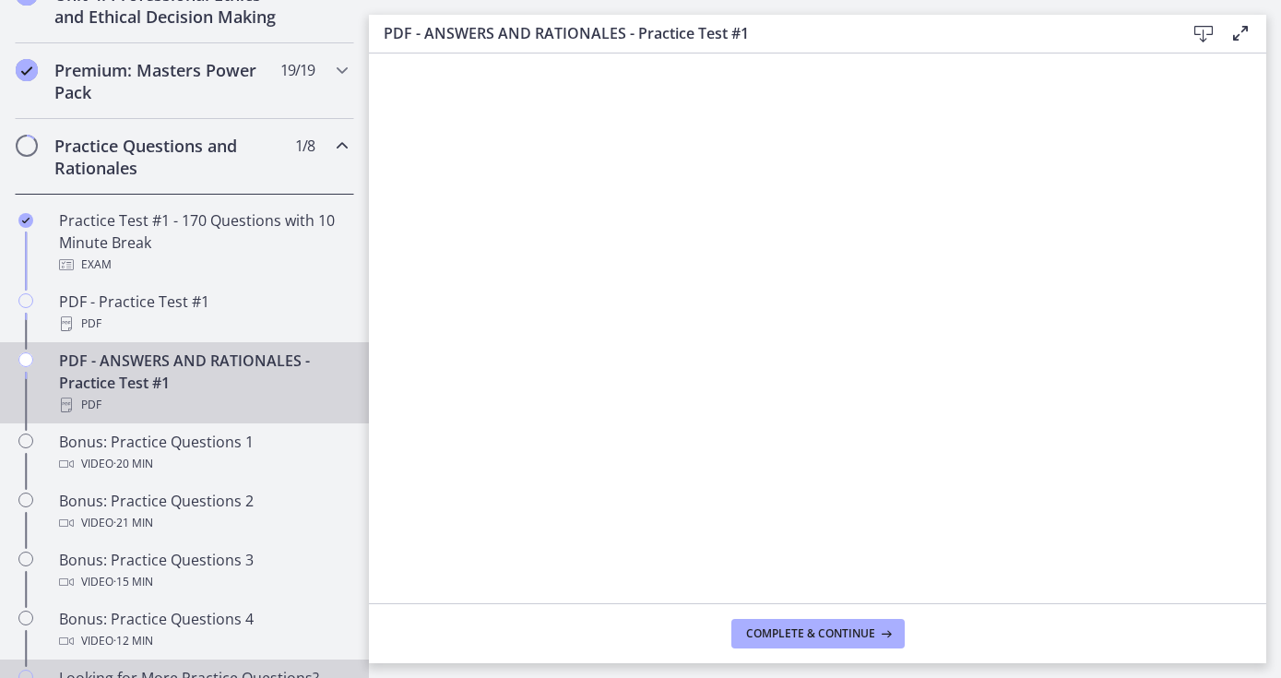
scroll to position [852, 0]
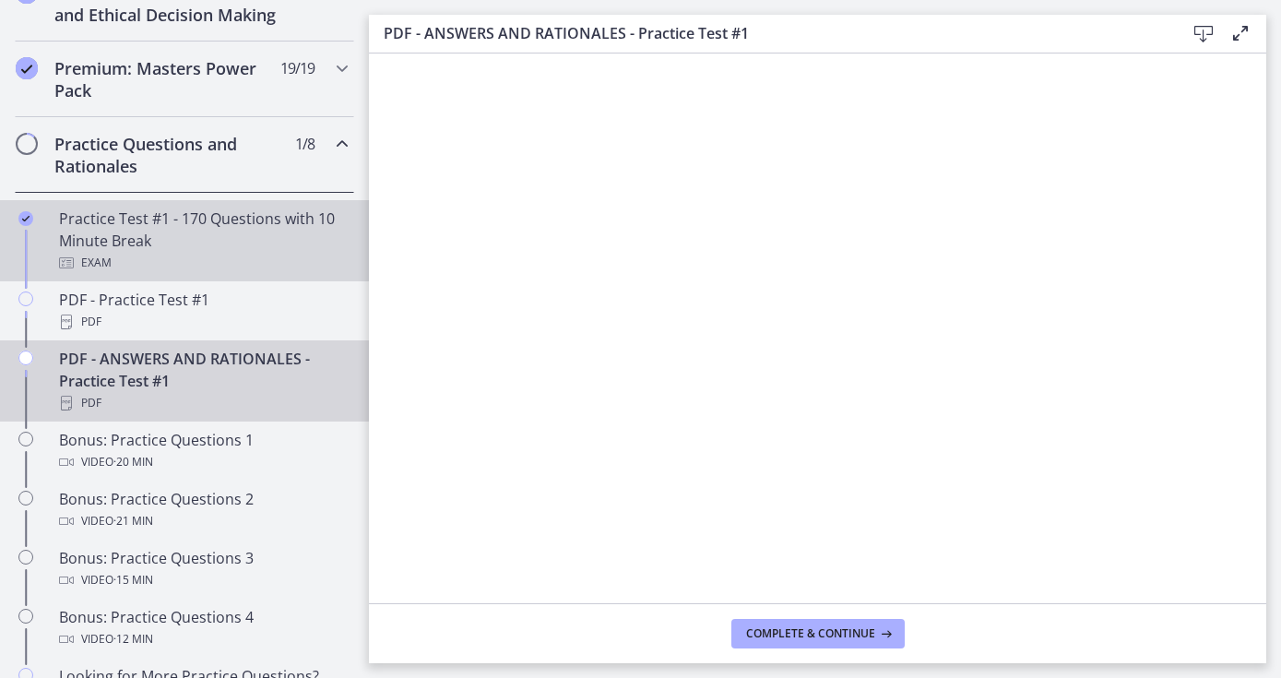
click at [250, 220] on div "Practice Test #1 - 170 Questions with 10 Minute Break Exam" at bounding box center [203, 240] width 288 height 66
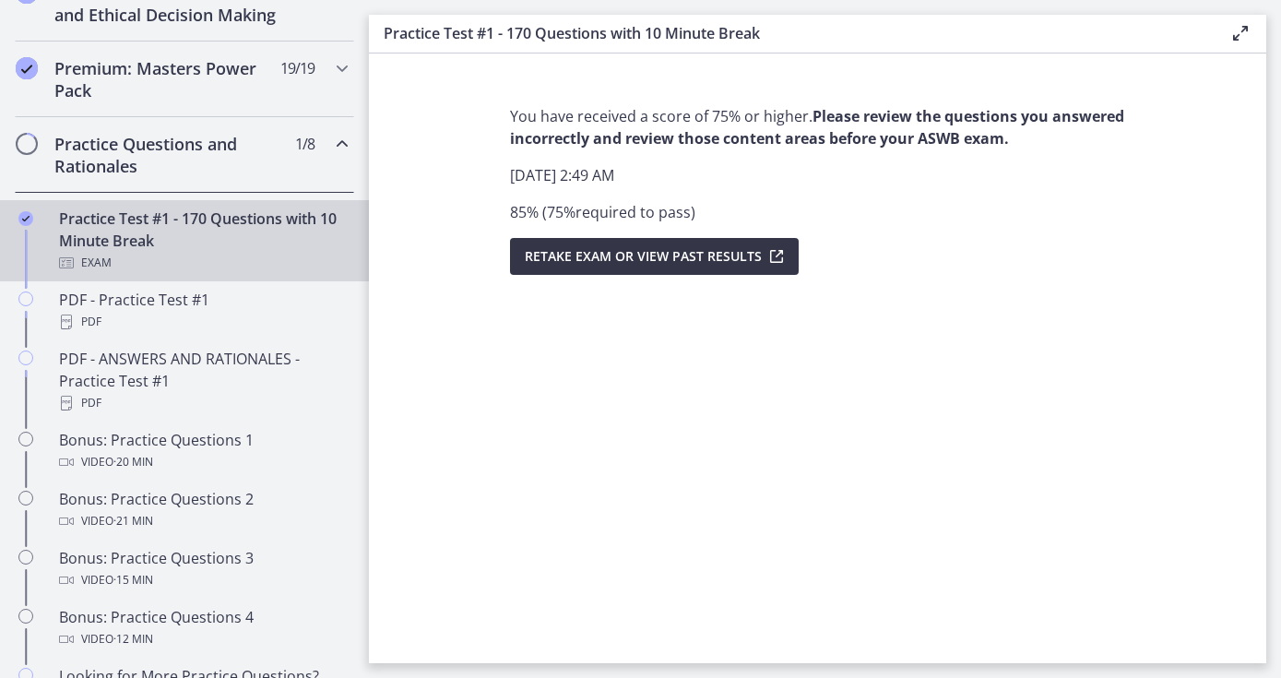
click at [636, 260] on span "Retake Exam OR View Past Results" at bounding box center [643, 256] width 237 height 22
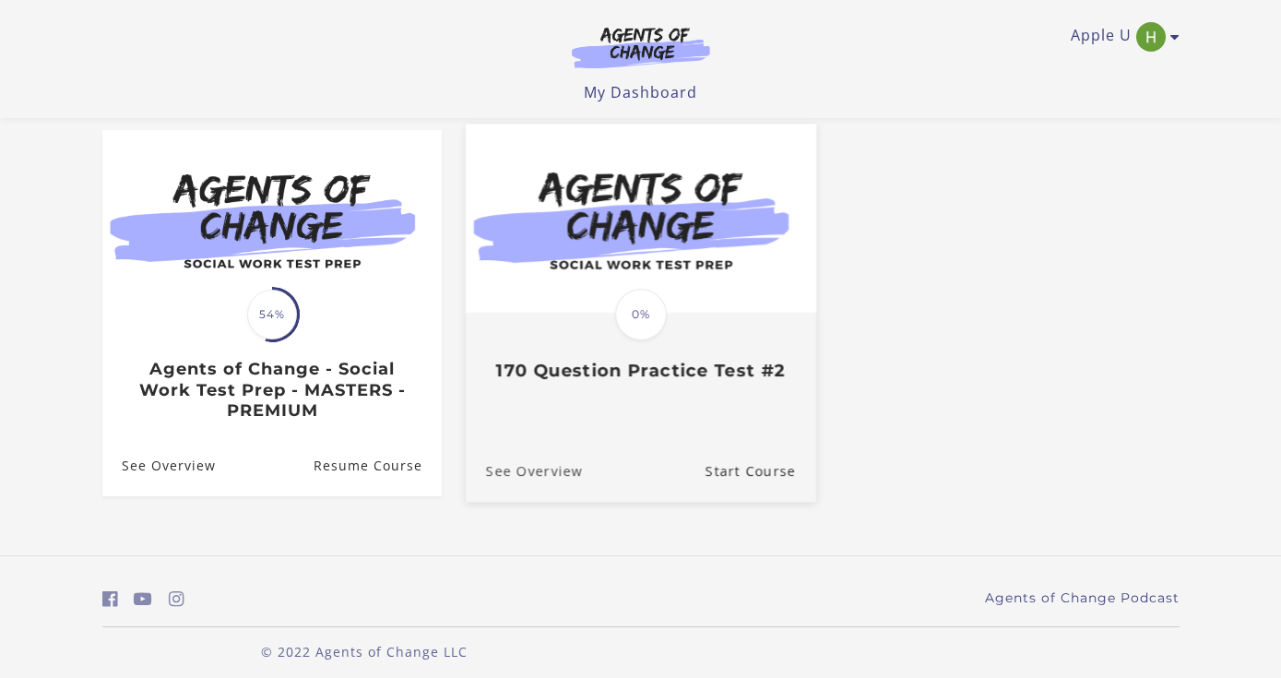
click at [562, 473] on link "See Overview" at bounding box center [523, 471] width 117 height 62
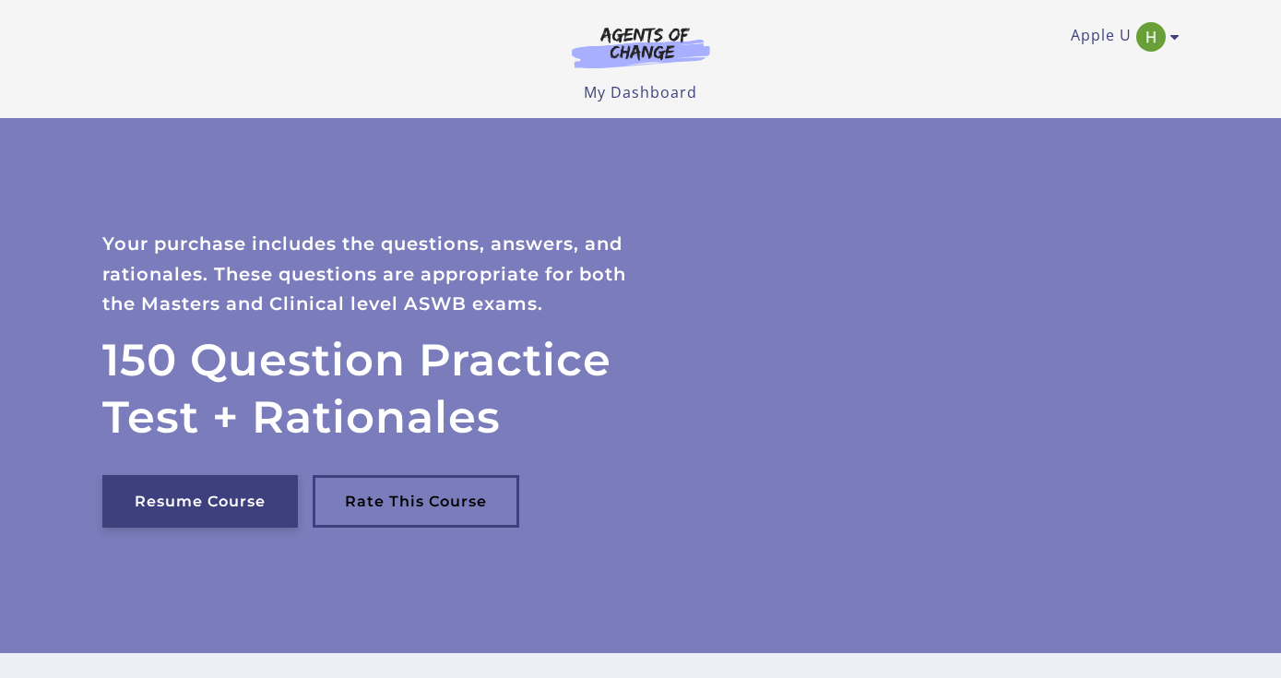
click at [228, 501] on link "Resume Course" at bounding box center [199, 501] width 195 height 53
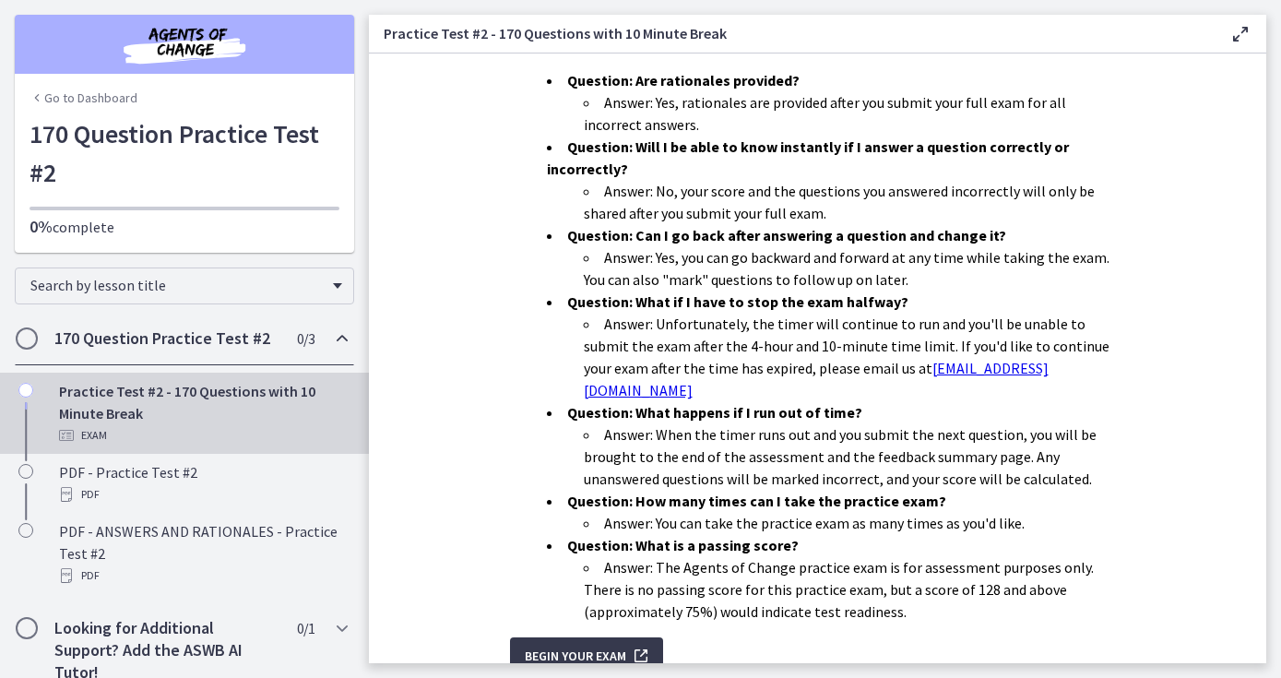
scroll to position [563, 0]
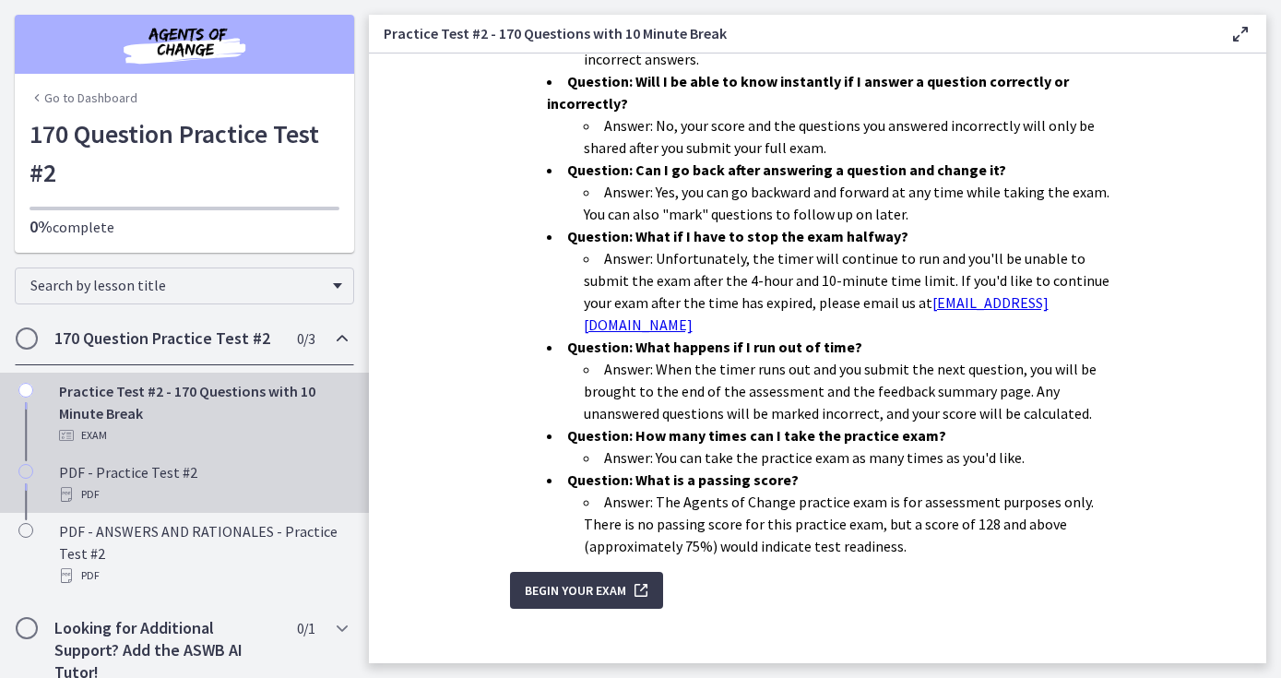
click at [186, 479] on div "PDF - Practice Test #2 PDF" at bounding box center [203, 483] width 288 height 44
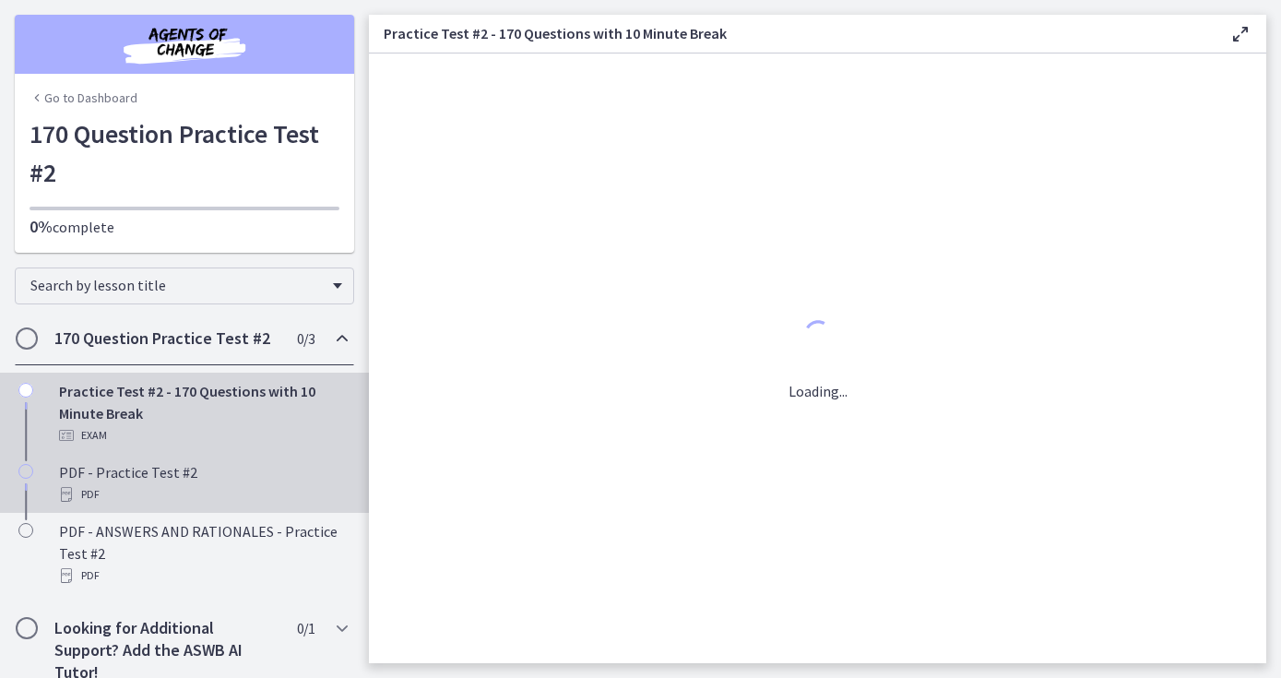
scroll to position [0, 0]
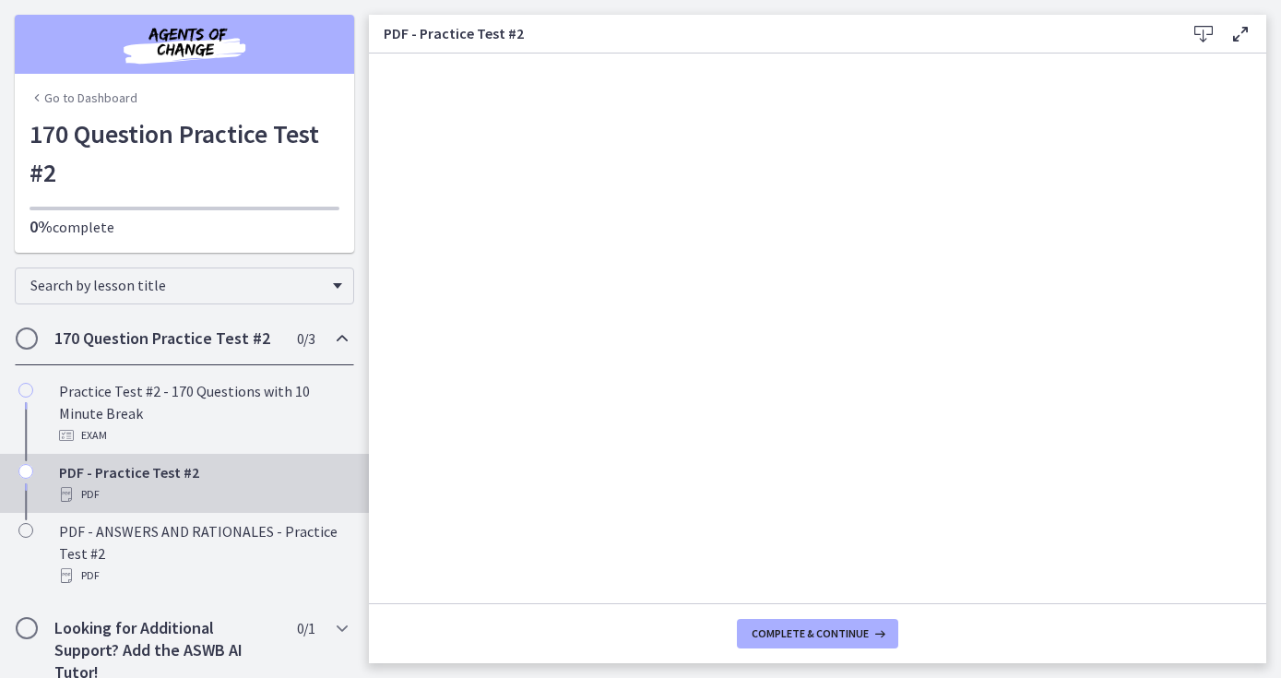
click at [239, 334] on h2 "170 Question Practice Test #2" at bounding box center [166, 338] width 225 height 22
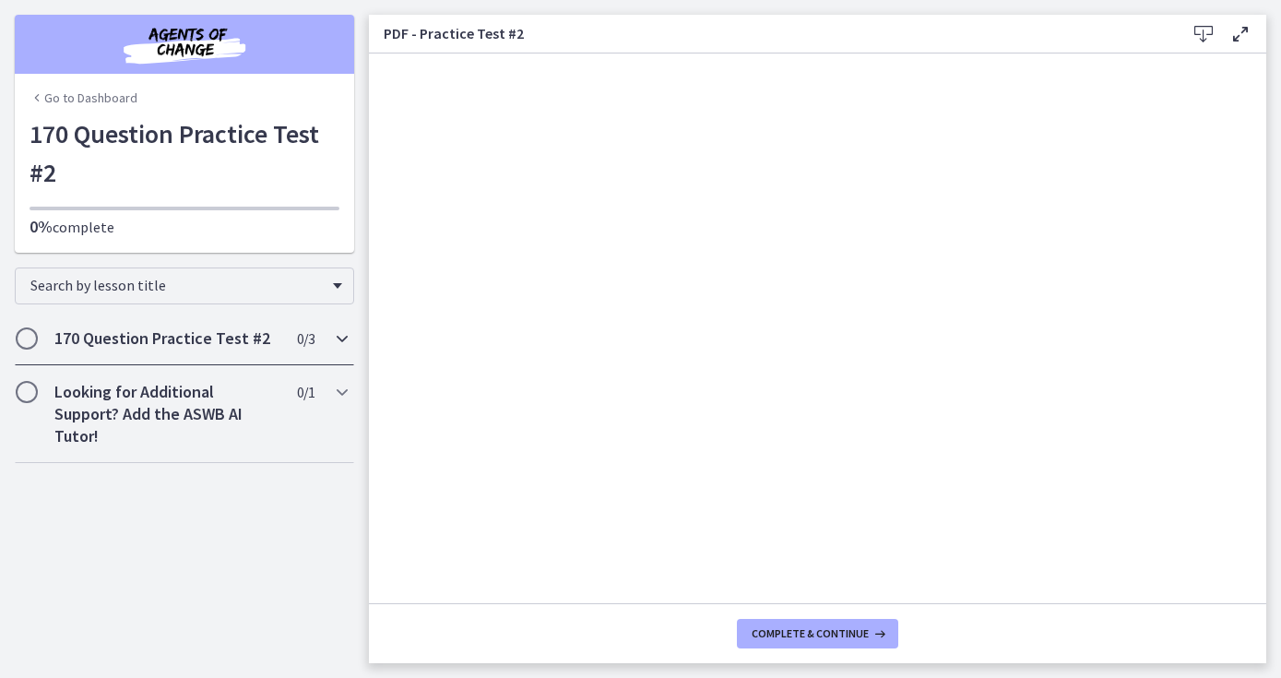
click at [341, 337] on icon "Chapters" at bounding box center [342, 338] width 22 height 22
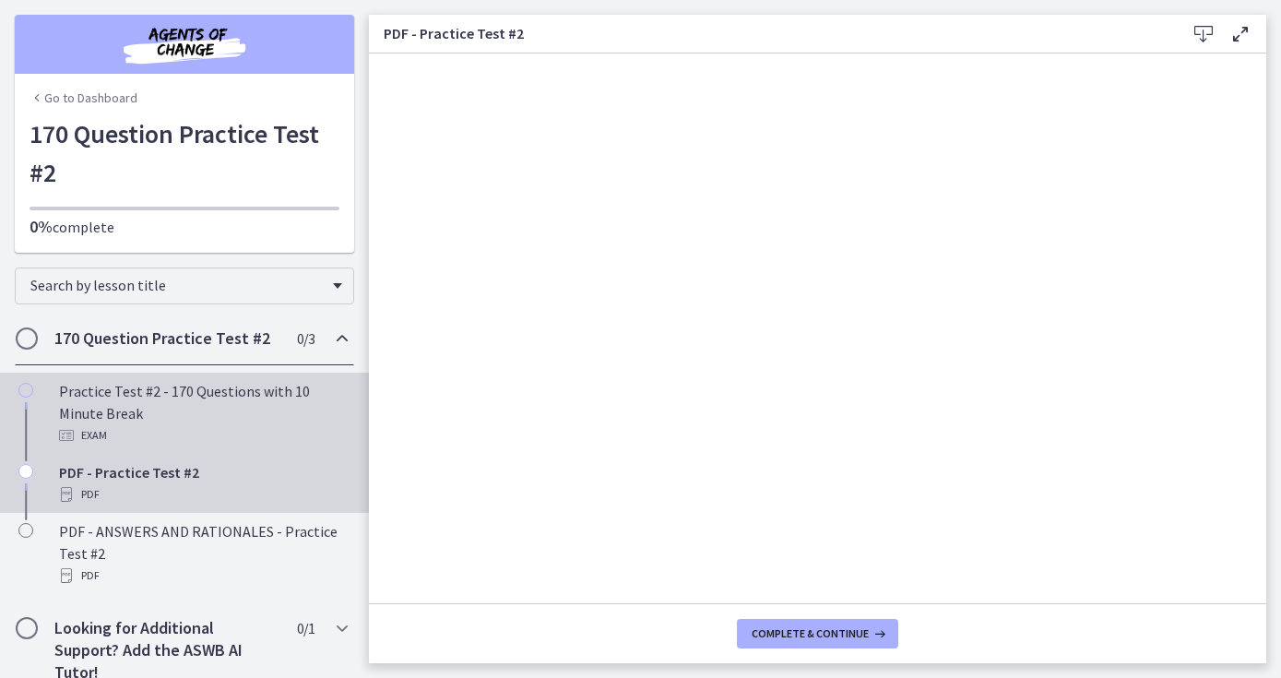
click at [211, 405] on div "Practice Test #2 - 170 Questions with 10 Minute Break Exam" at bounding box center [203, 413] width 288 height 66
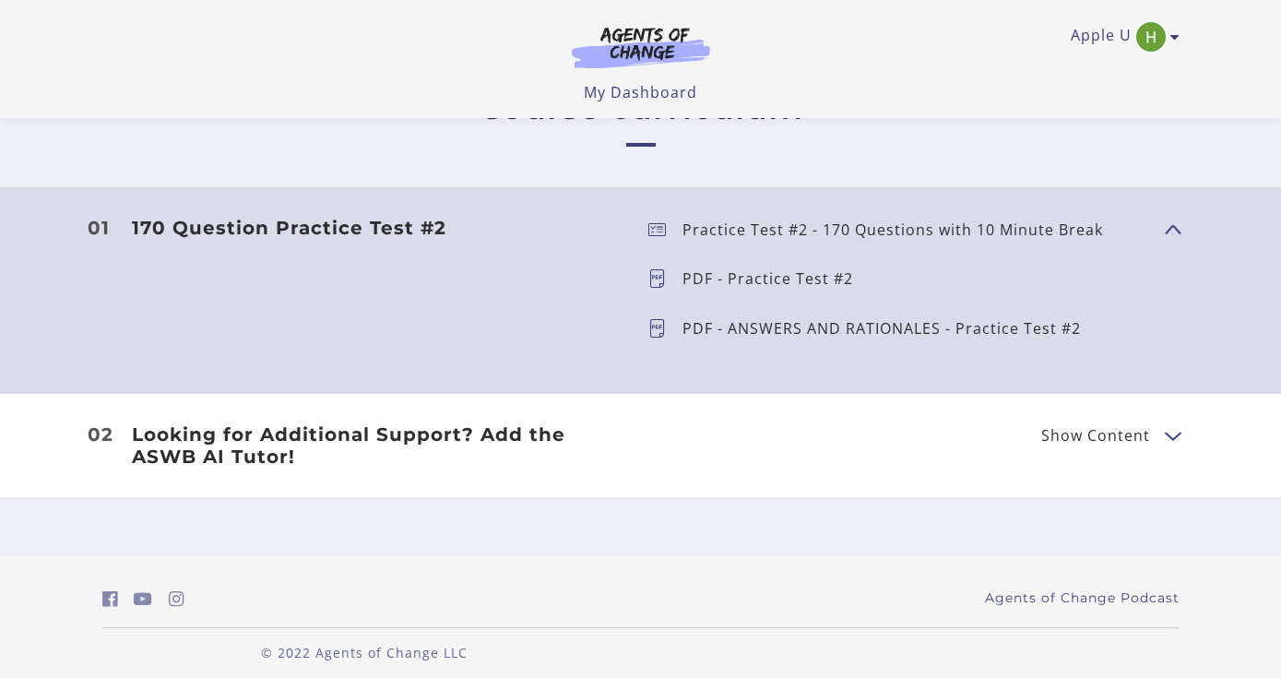
scroll to position [517, 0]
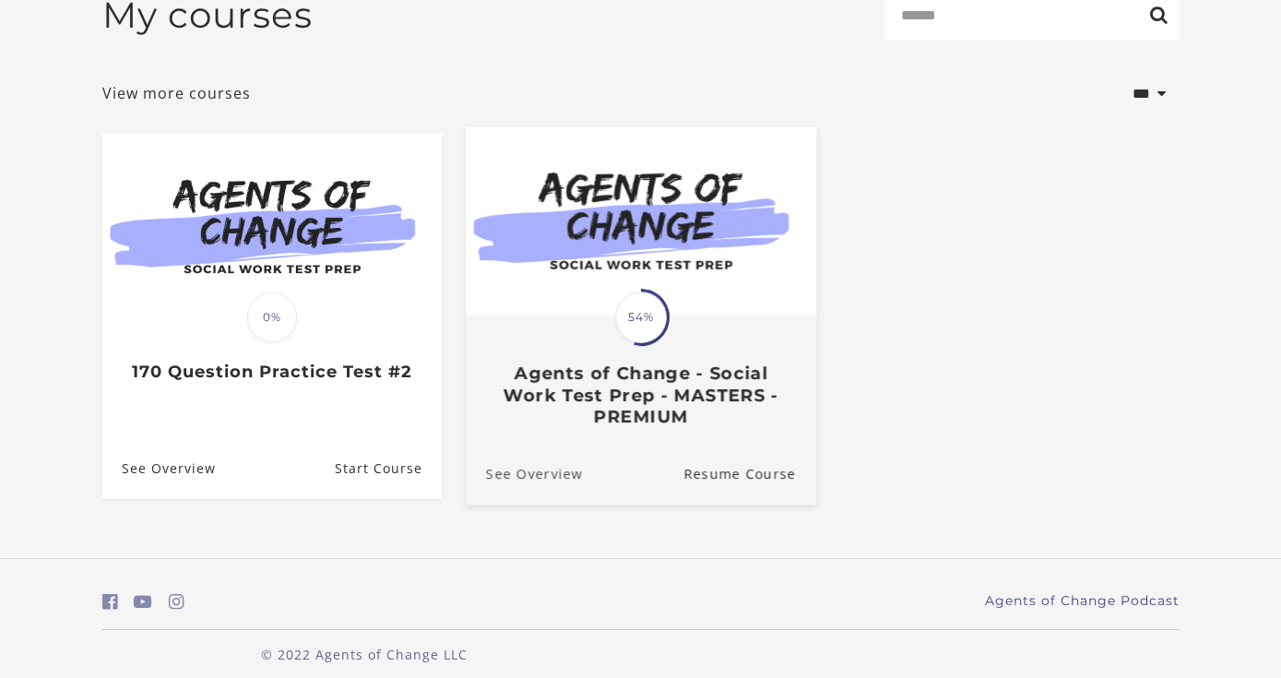
click at [546, 476] on link "See Overview" at bounding box center [523, 474] width 117 height 62
click at [680, 415] on h3 "Agents of Change - Social Work Test Prep - MASTERS - PREMIUM" at bounding box center [640, 394] width 310 height 65
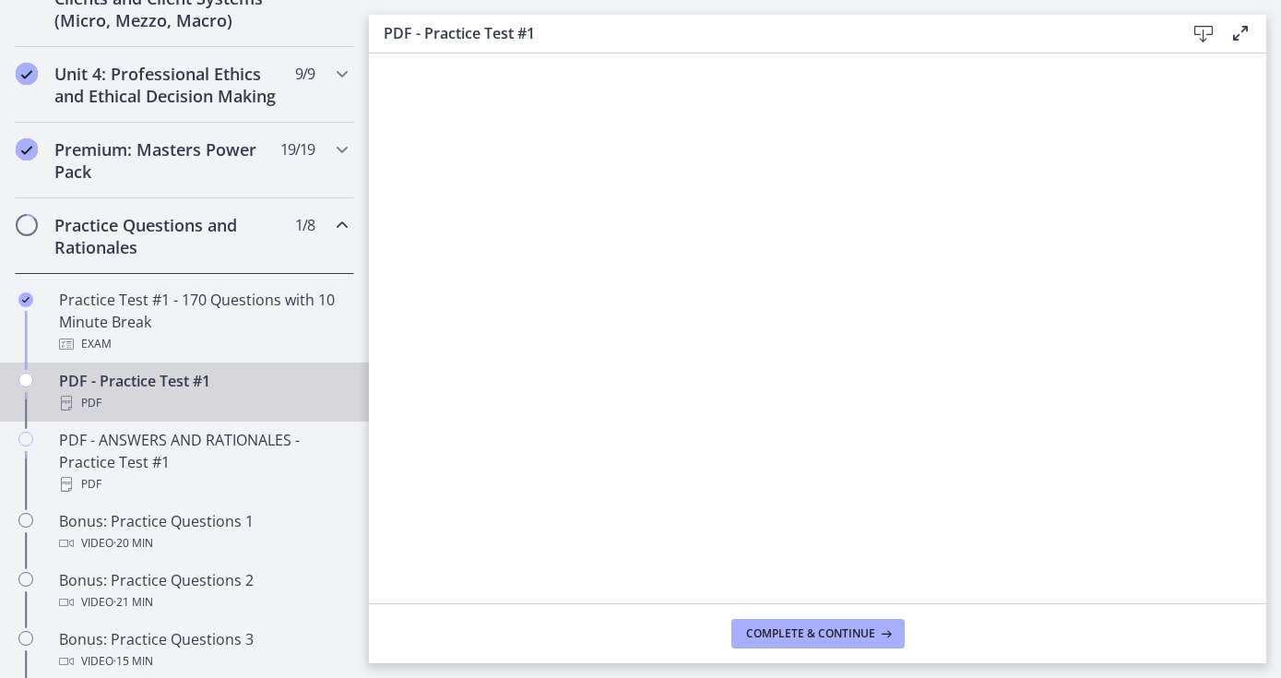
scroll to position [772, 0]
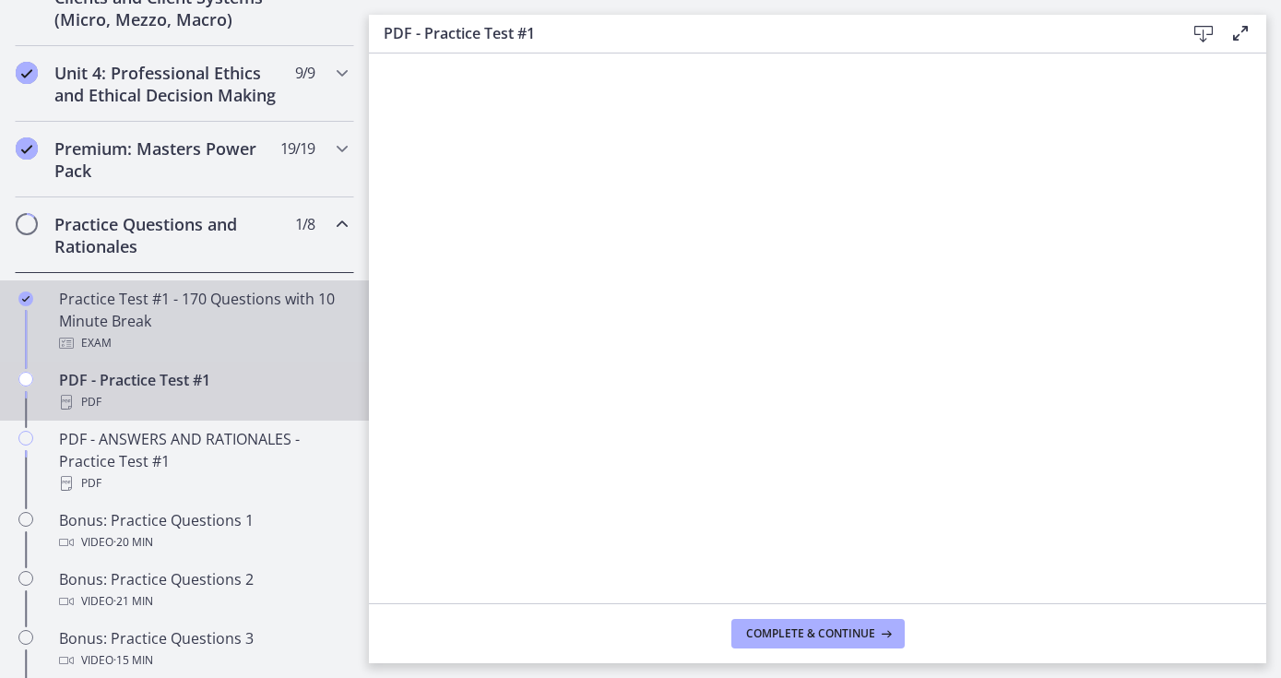
click at [190, 306] on div "Practice Test #1 - 170 Questions with 10 Minute Break Exam" at bounding box center [203, 321] width 288 height 66
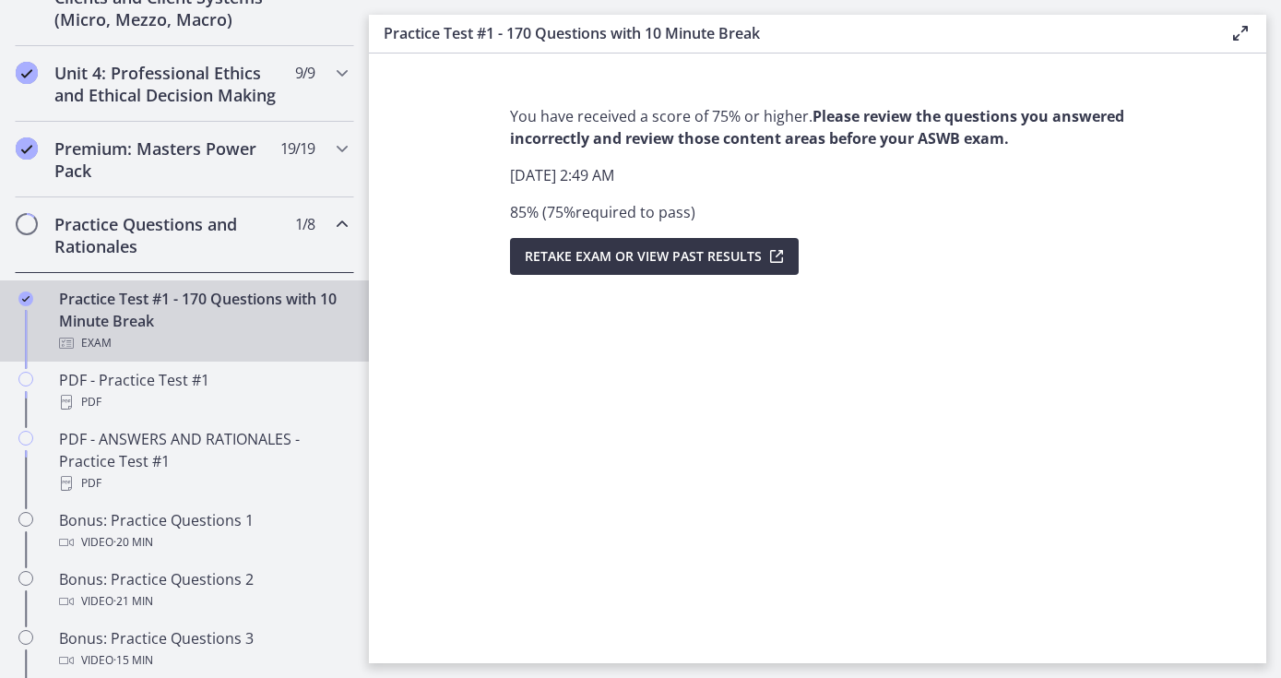
click at [687, 248] on span "Retake Exam OR View Past Results" at bounding box center [643, 256] width 237 height 22
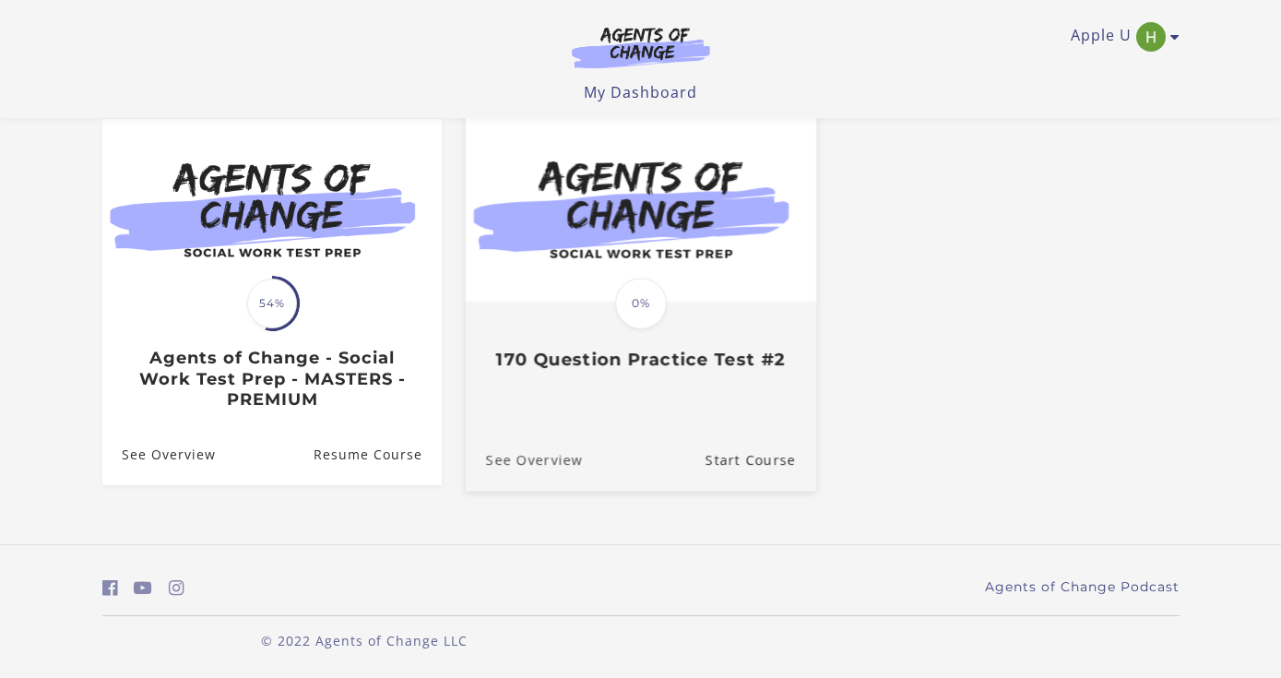
click at [535, 452] on link "See Overview" at bounding box center [523, 460] width 117 height 62
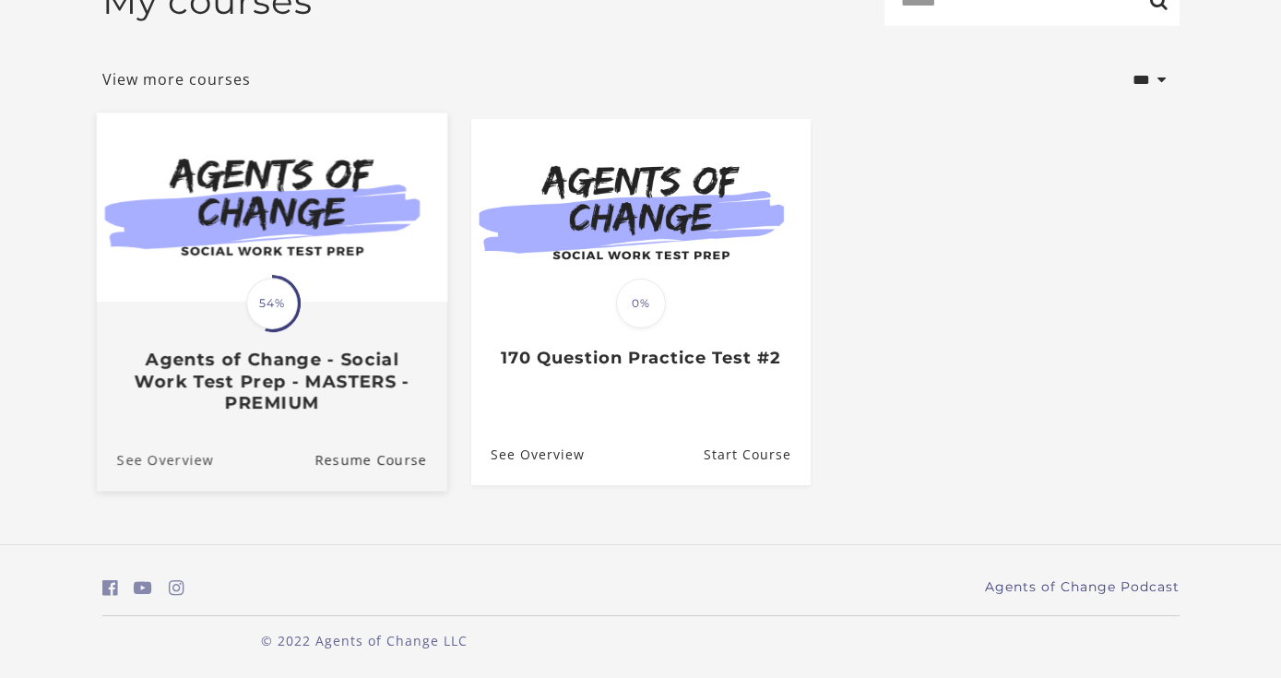
click at [176, 467] on link "See Overview" at bounding box center [154, 460] width 117 height 62
click at [304, 253] on img at bounding box center [271, 207] width 350 height 189
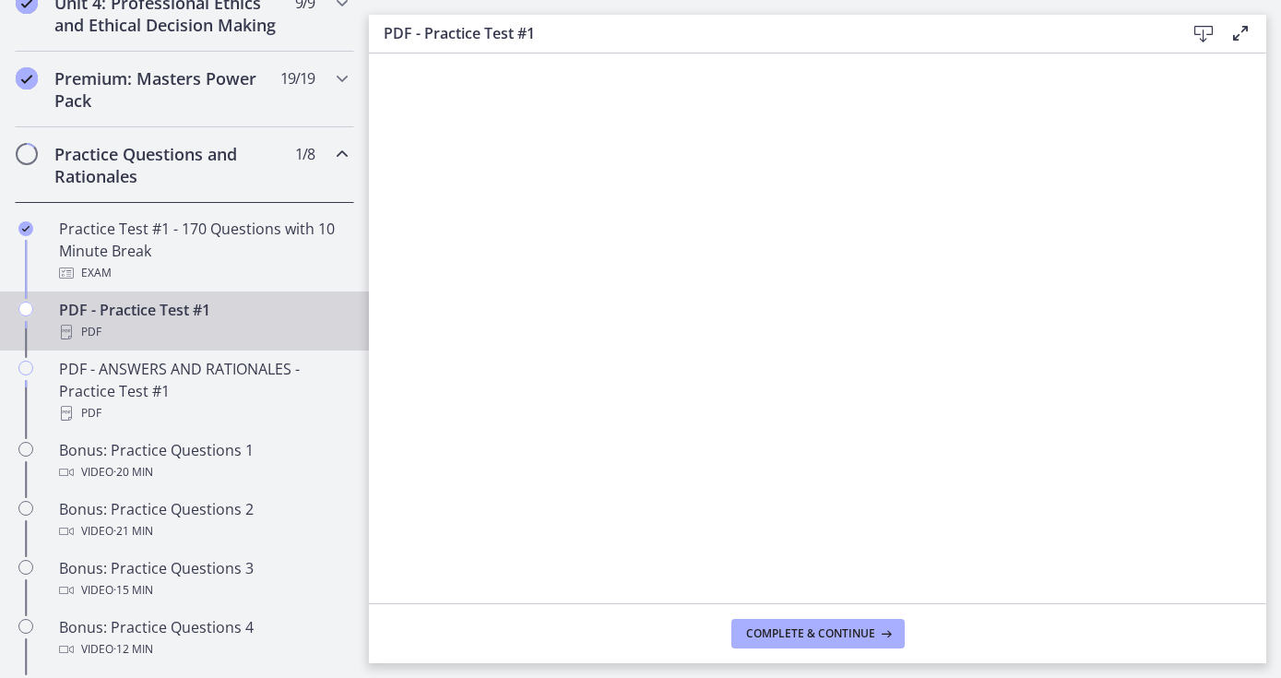
scroll to position [839, 0]
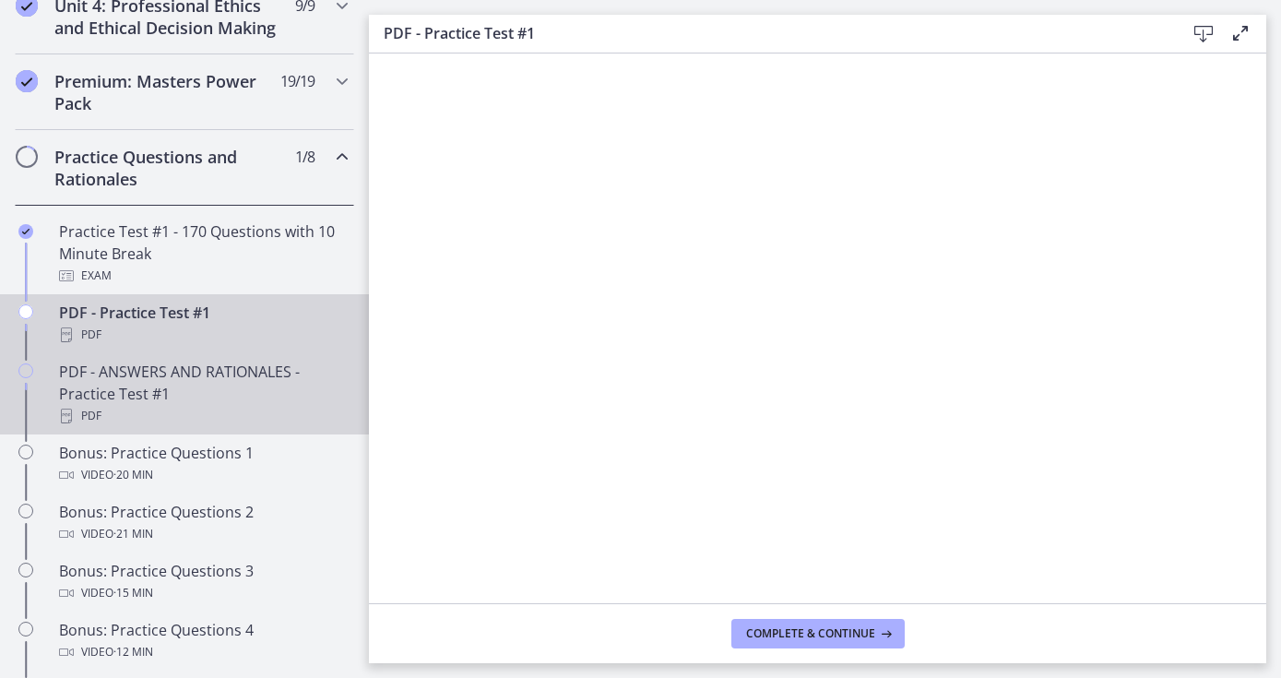
click at [175, 396] on div "PDF - ANSWERS AND RATIONALES - Practice Test #1 PDF" at bounding box center [203, 394] width 288 height 66
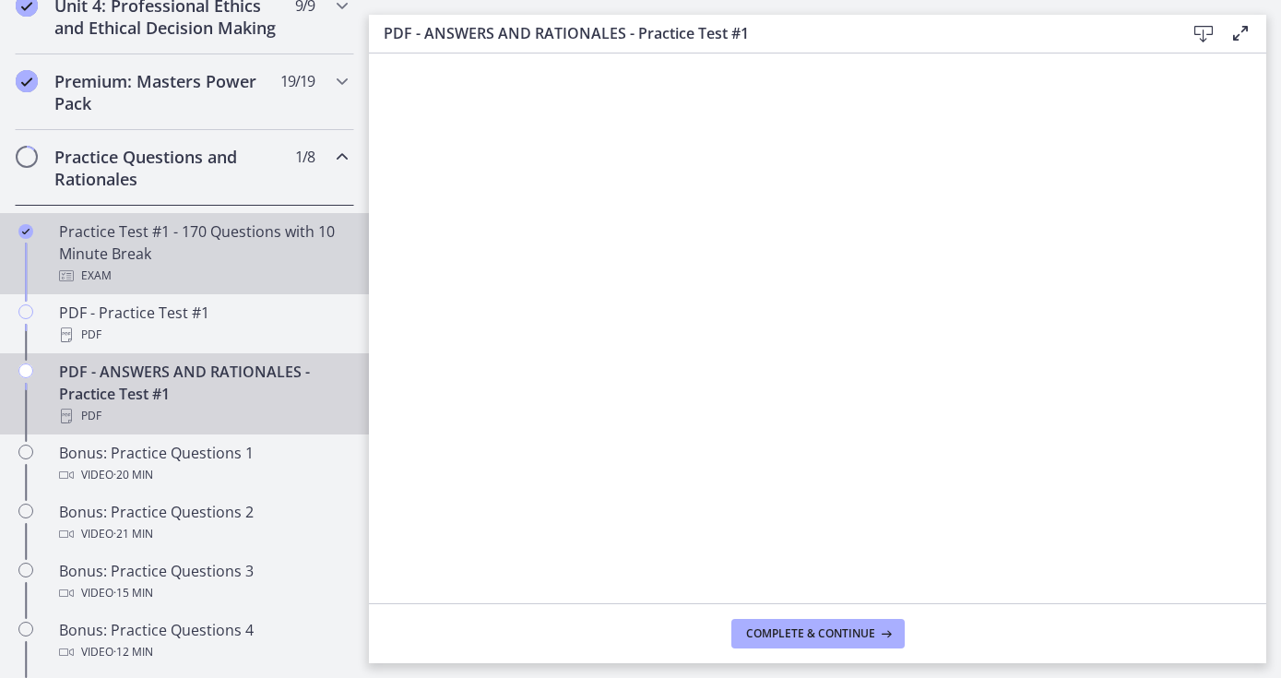
click at [248, 245] on div "Practice Test #1 - 170 Questions with 10 Minute Break Exam" at bounding box center [203, 253] width 288 height 66
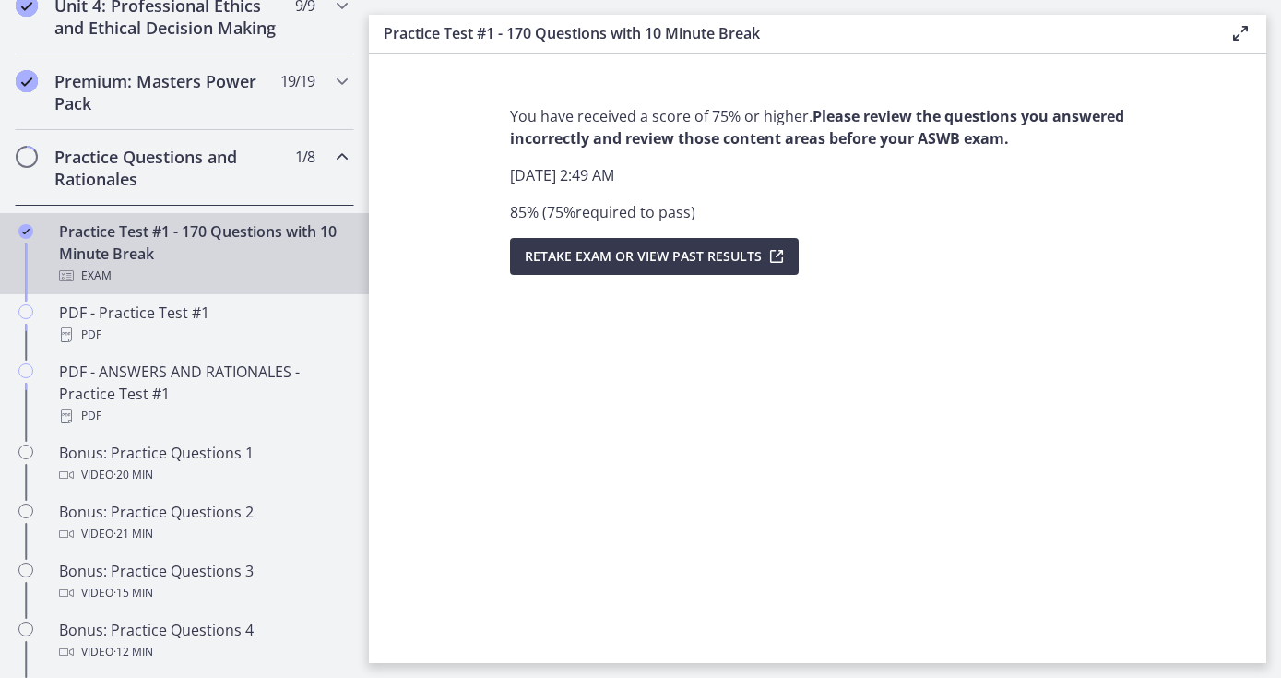
click at [228, 176] on h2 "Practice Questions and Rationales" at bounding box center [166, 168] width 225 height 44
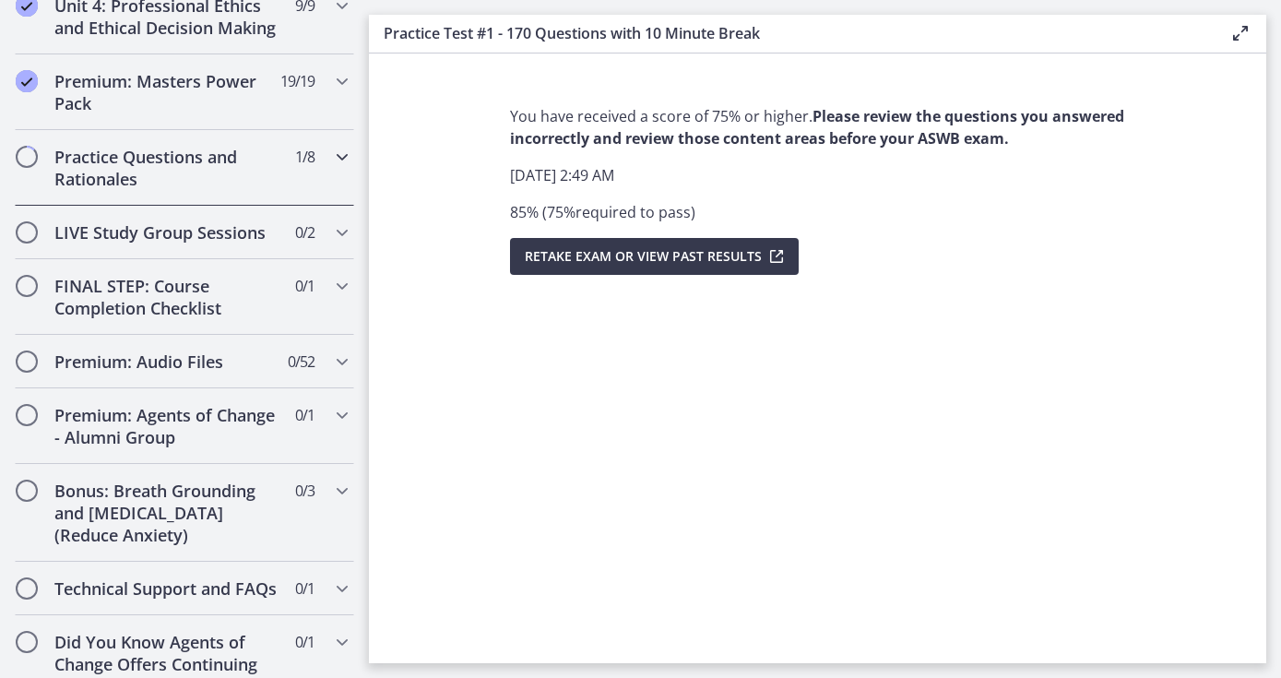
click at [228, 176] on h2 "Practice Questions and Rationales" at bounding box center [166, 168] width 225 height 44
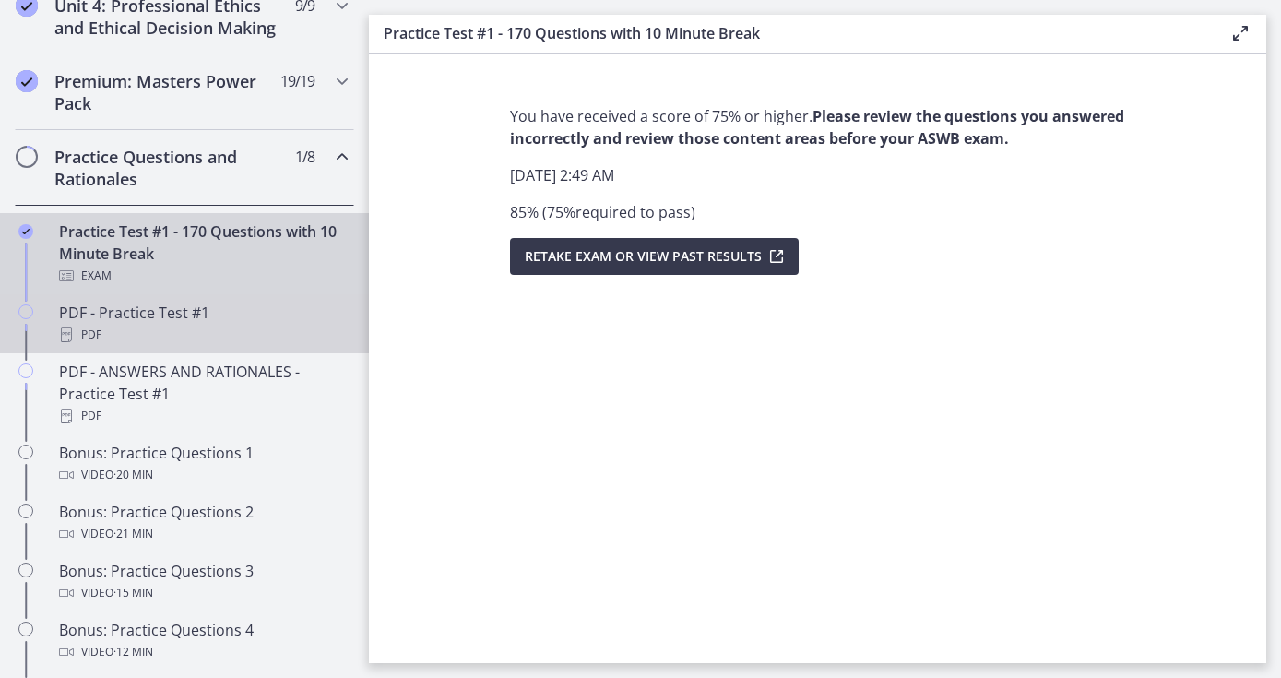
click at [167, 318] on div "PDF - Practice Test #1 PDF" at bounding box center [203, 323] width 288 height 44
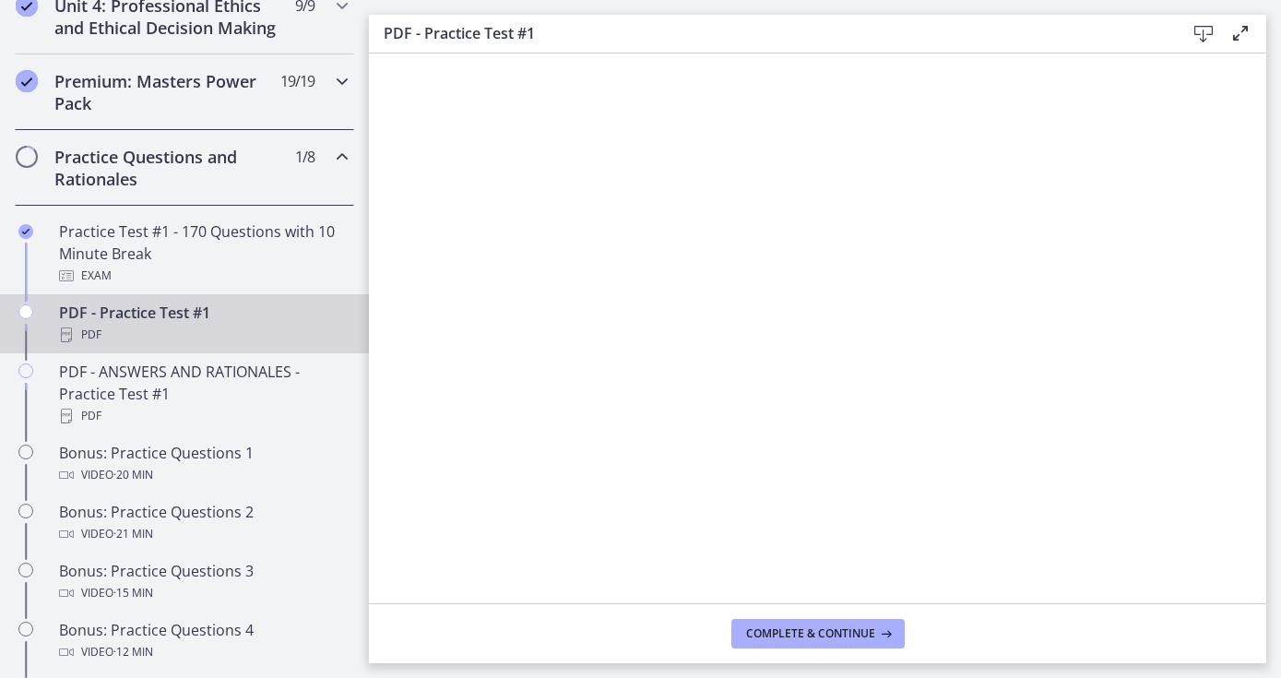
click at [251, 106] on h2 "Premium: Masters Power Pack" at bounding box center [166, 92] width 225 height 44
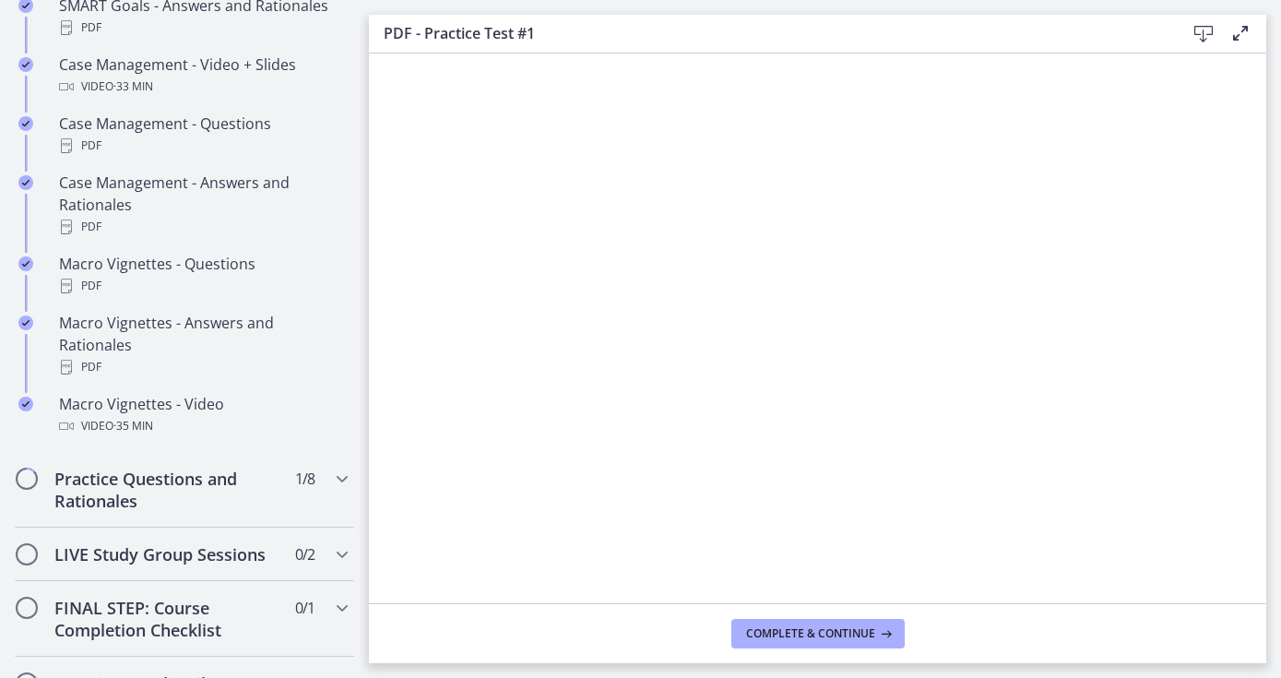
scroll to position [1778, 0]
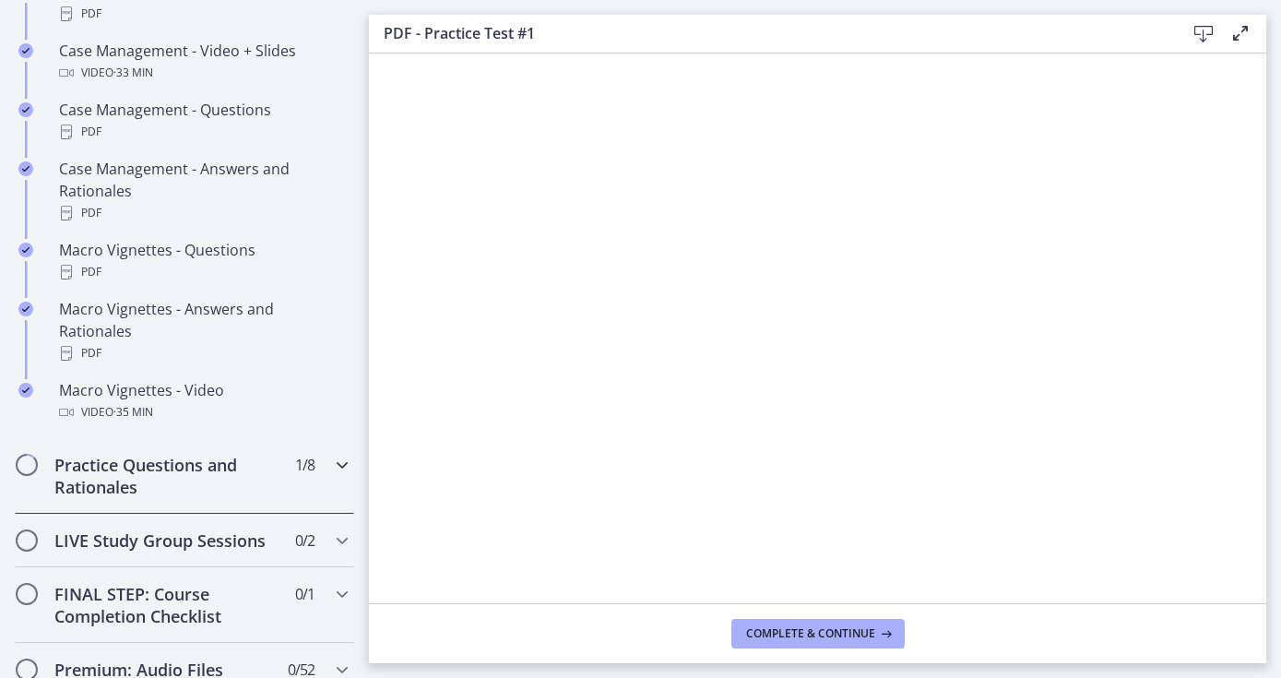
click at [171, 456] on h2 "Practice Questions and Rationales" at bounding box center [166, 476] width 225 height 44
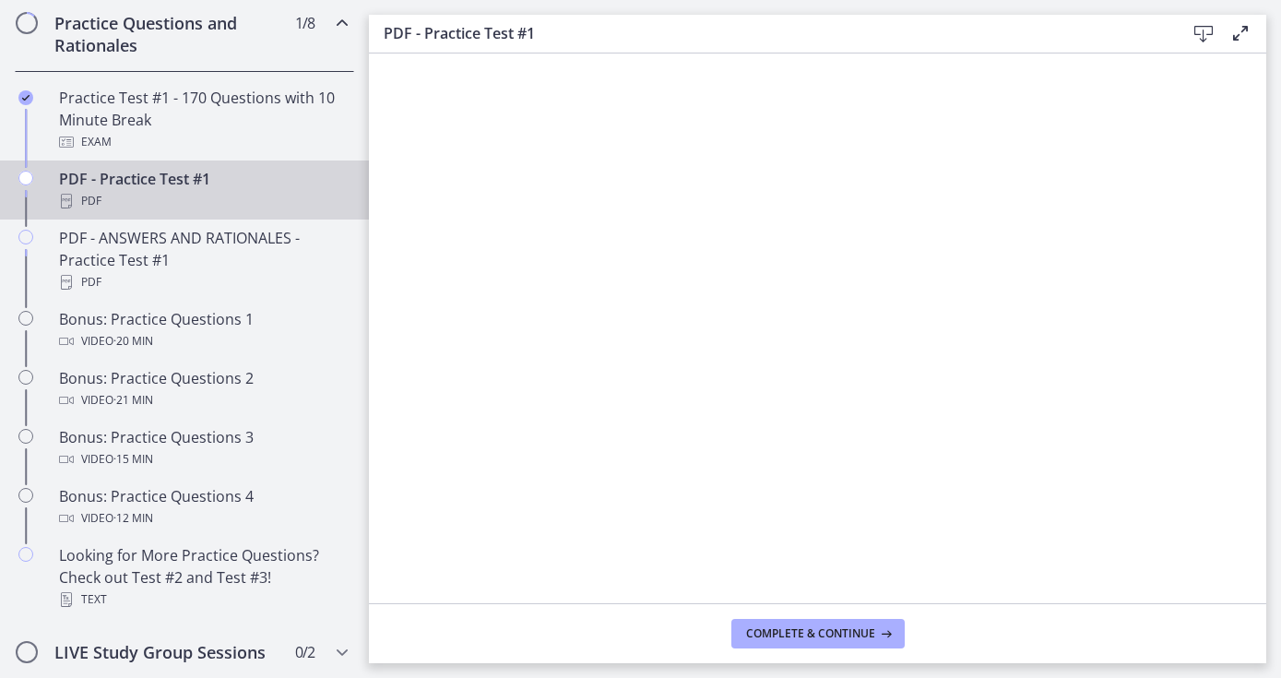
scroll to position [975, 0]
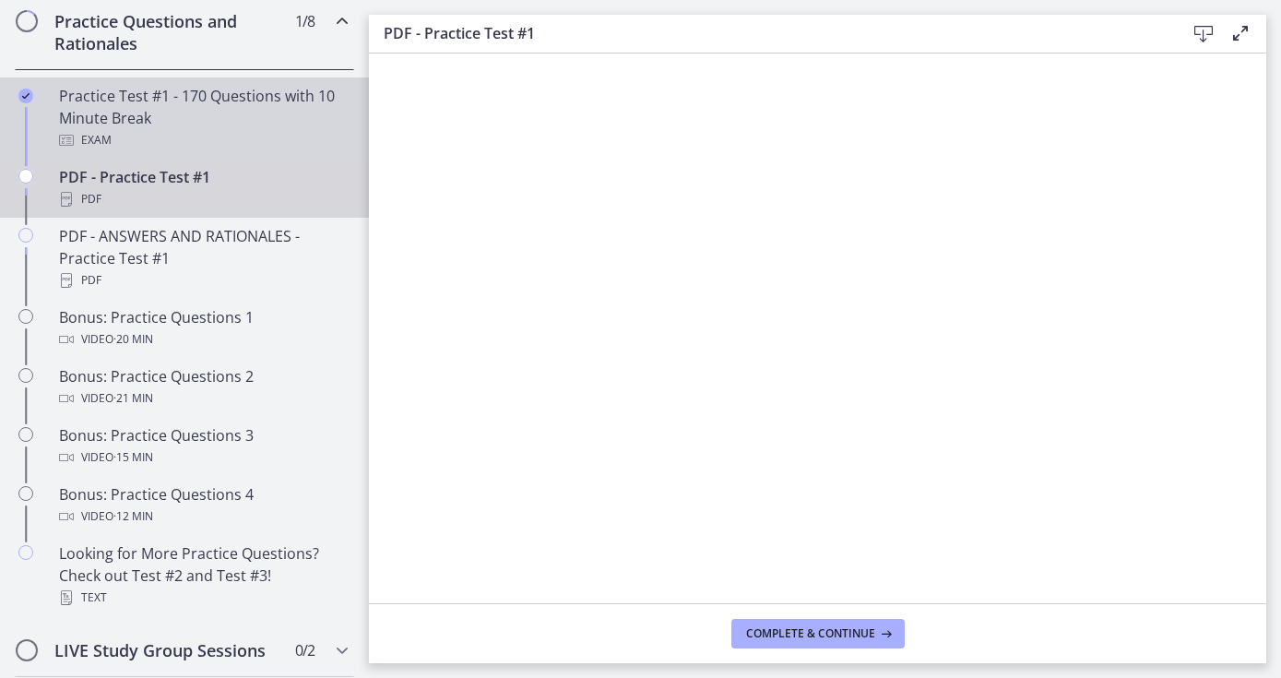
click at [185, 129] on div "Exam" at bounding box center [203, 140] width 288 height 22
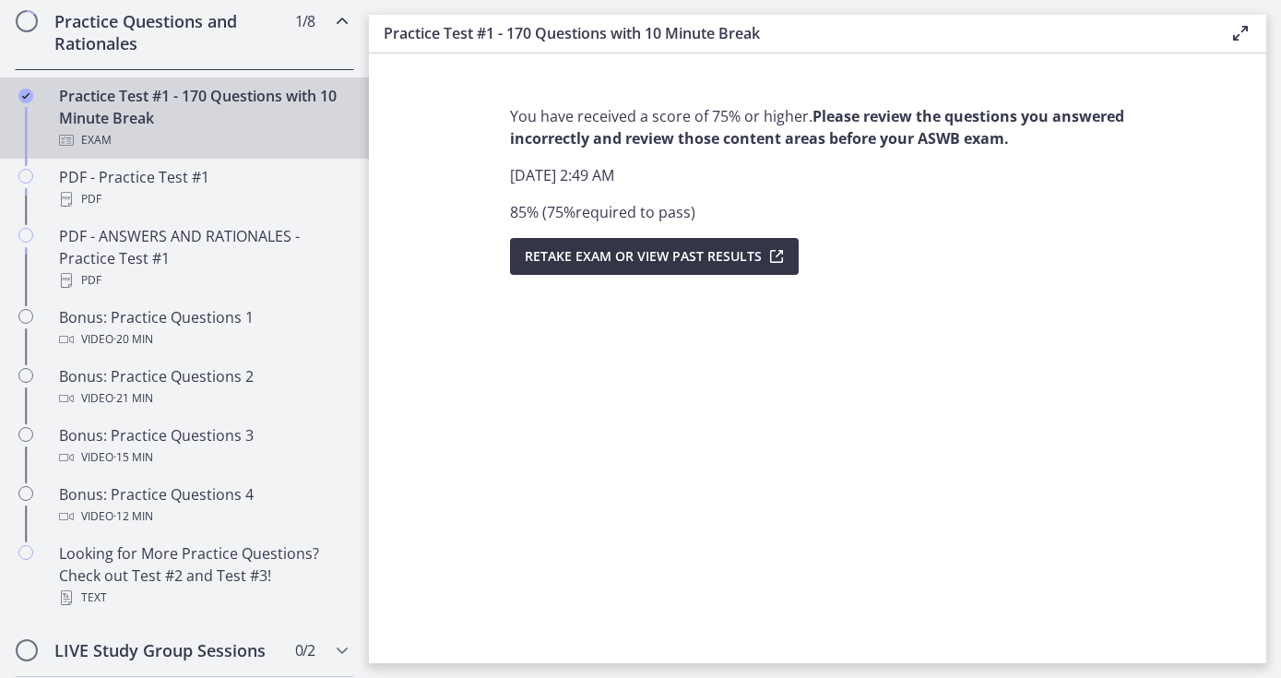
click at [651, 252] on span "Retake Exam OR View Past Results" at bounding box center [643, 256] width 237 height 22
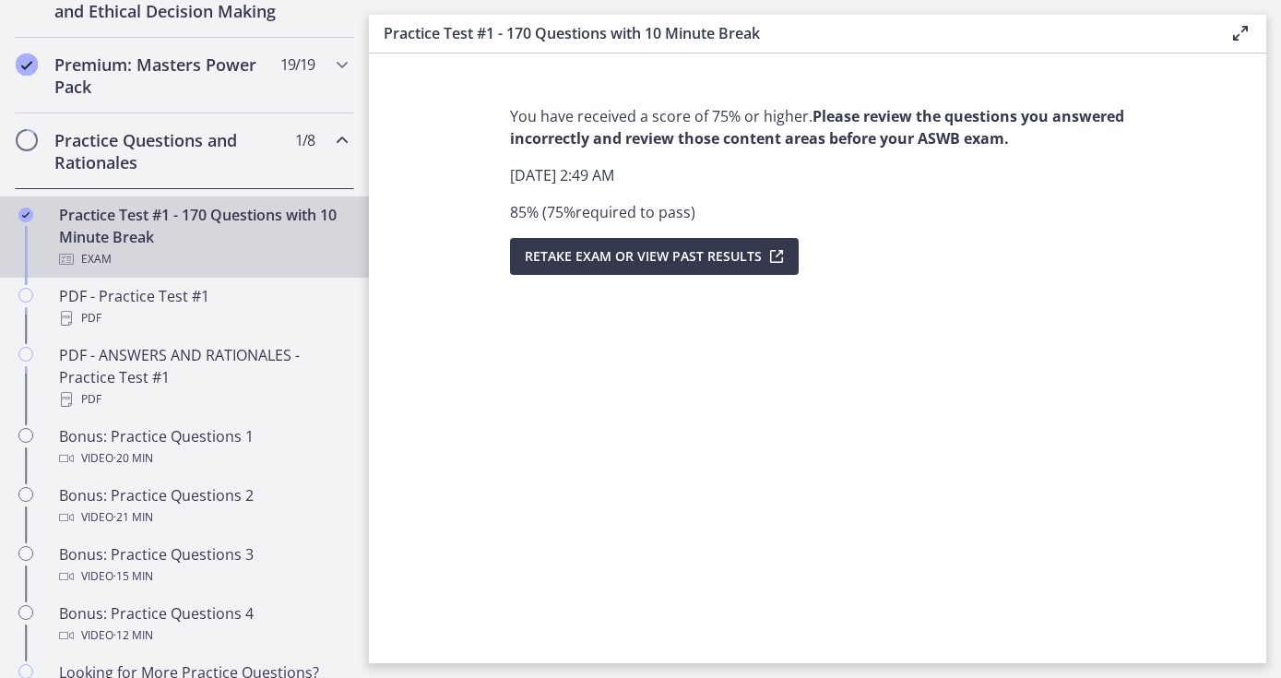
scroll to position [818, 0]
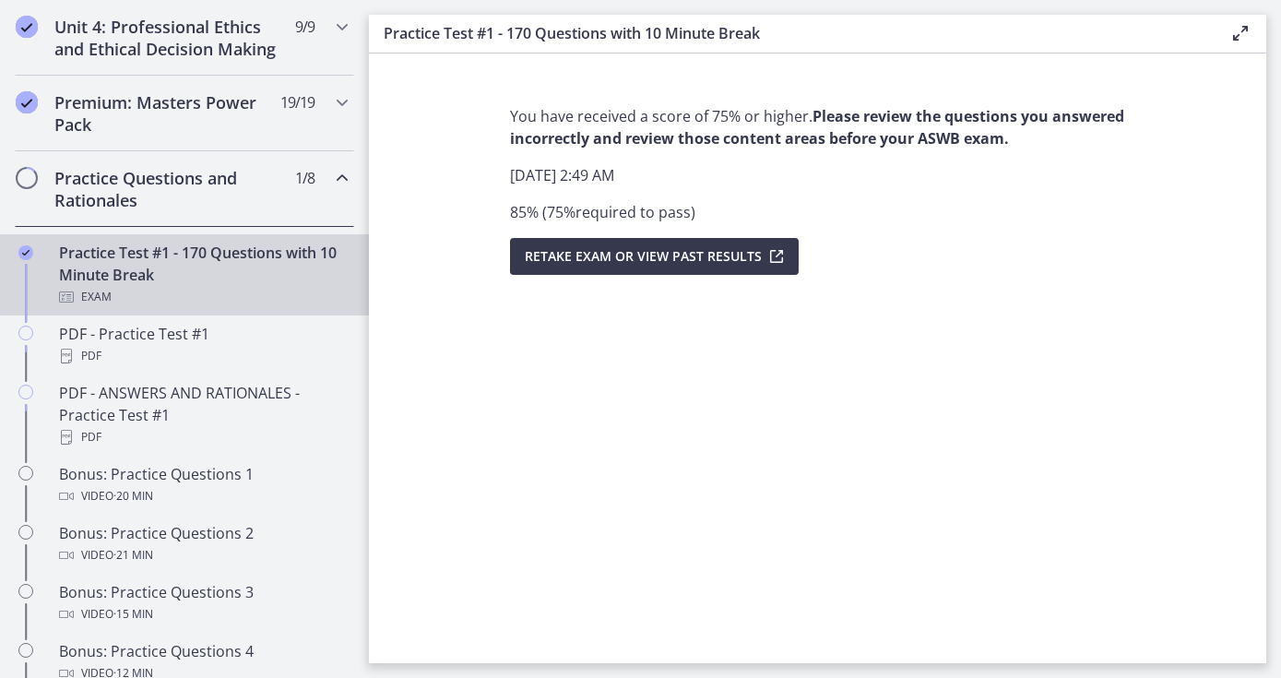
click at [239, 283] on div "Practice Test #1 - 170 Questions with 10 Minute Break Exam" at bounding box center [203, 275] width 288 height 66
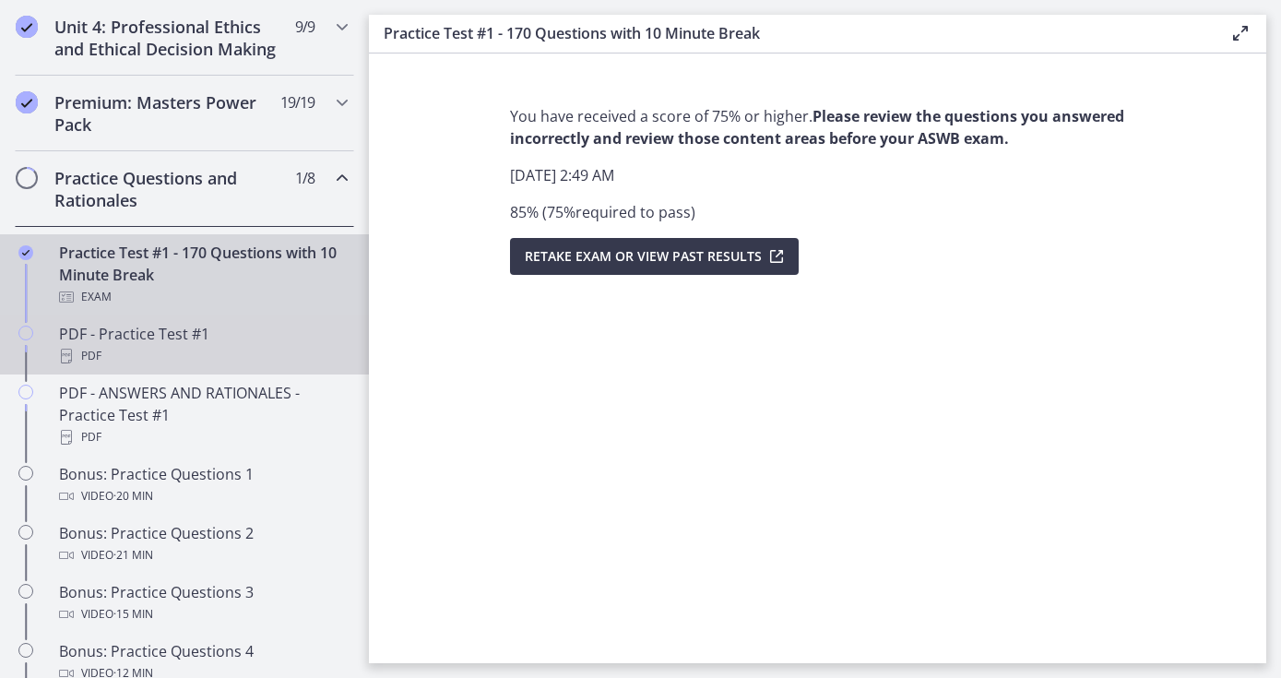
click at [203, 358] on div "PDF" at bounding box center [203, 356] width 288 height 22
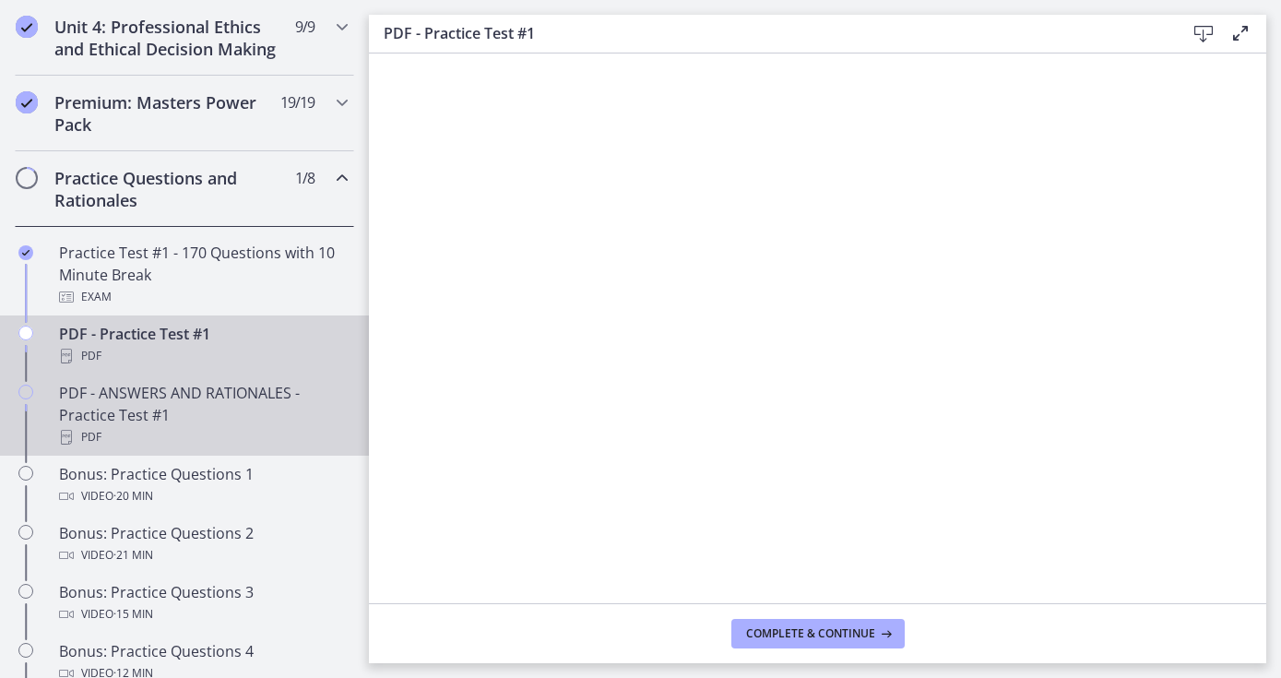
click at [197, 396] on div "PDF - ANSWERS AND RATIONALES - Practice Test #1 PDF" at bounding box center [203, 415] width 288 height 66
